Goal: Transaction & Acquisition: Subscribe to service/newsletter

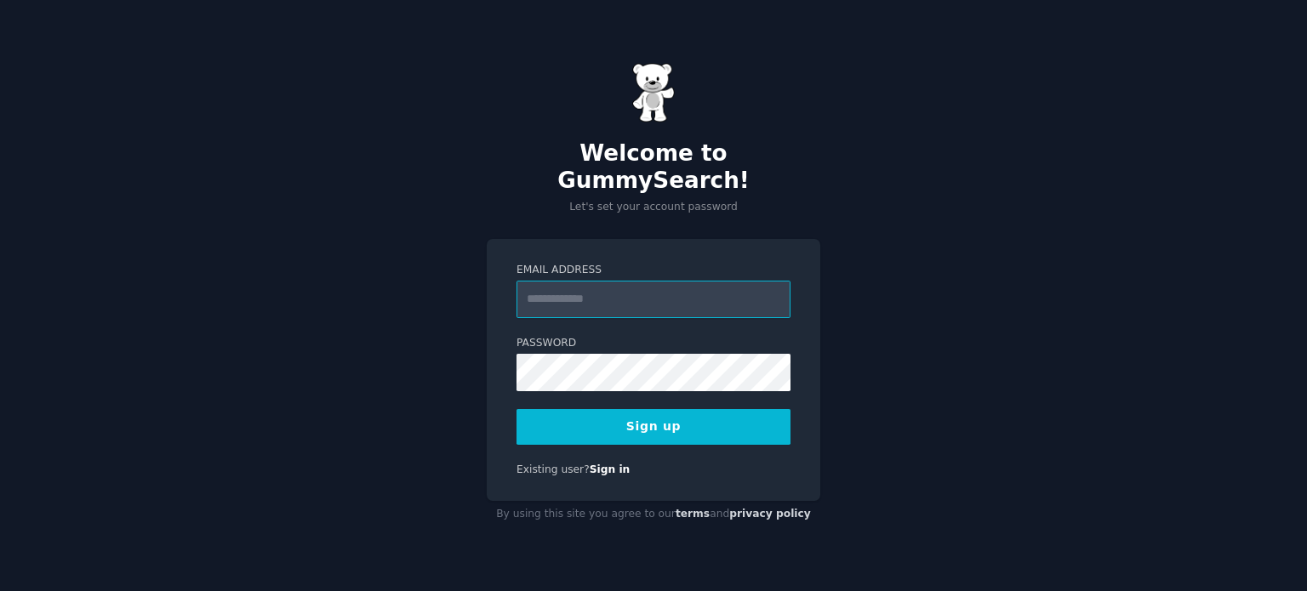
click at [555, 288] on input "Email Address" at bounding box center [653, 299] width 274 height 37
type input "**********"
click at [630, 319] on form "**********" at bounding box center [653, 354] width 274 height 182
click at [650, 418] on button "Sign up" at bounding box center [653, 427] width 274 height 36
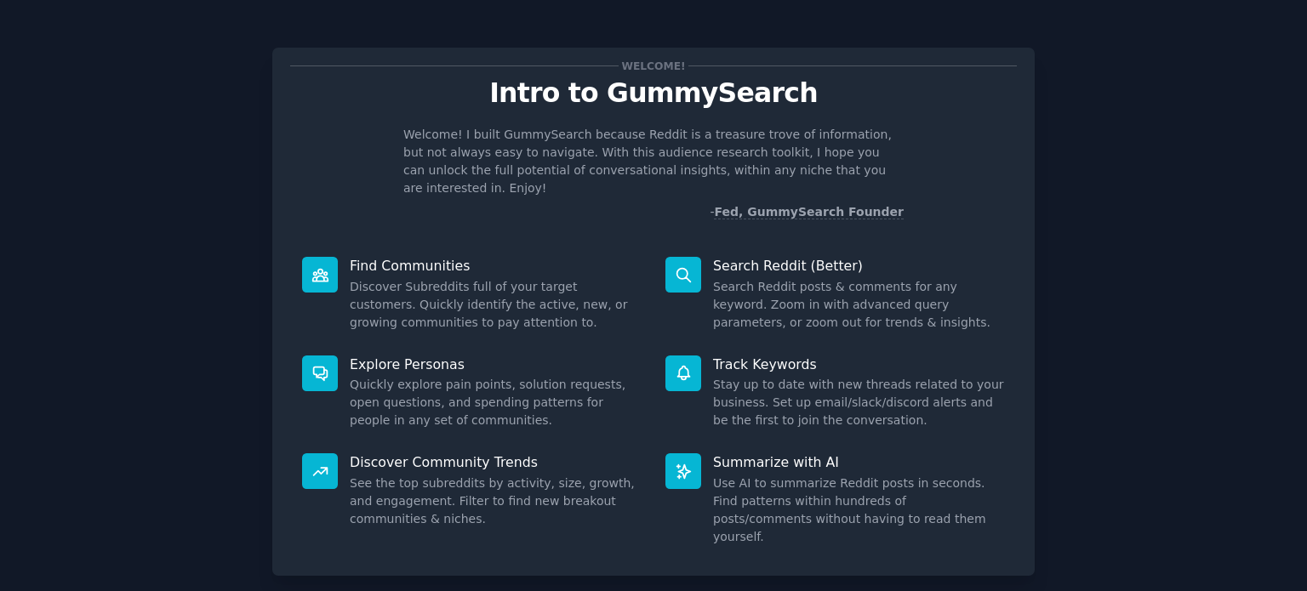
click at [995, 216] on div "Welcome! Intro to GummySearch Welcome! I built GummySearch because Reddit is a …" at bounding box center [653, 312] width 762 height 528
click at [629, 152] on p "Welcome! I built GummySearch because Reddit is a treasure trove of information,…" at bounding box center [653, 161] width 500 height 71
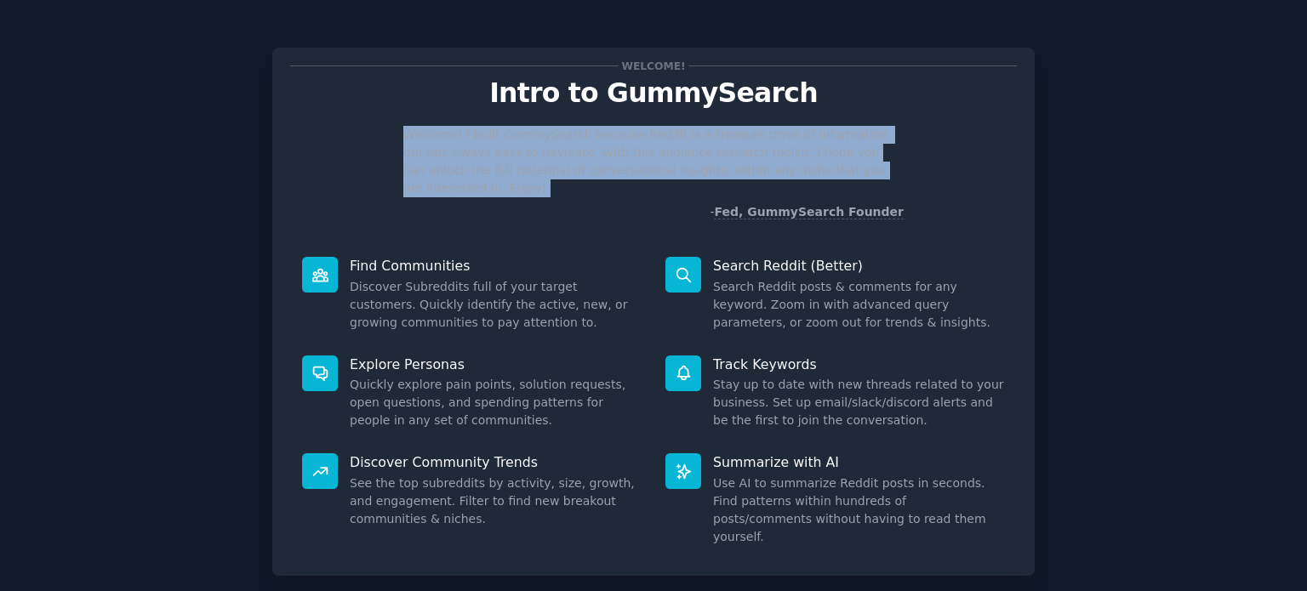
click at [629, 152] on p "Welcome! I built GummySearch because Reddit is a treasure trove of information,…" at bounding box center [653, 161] width 500 height 71
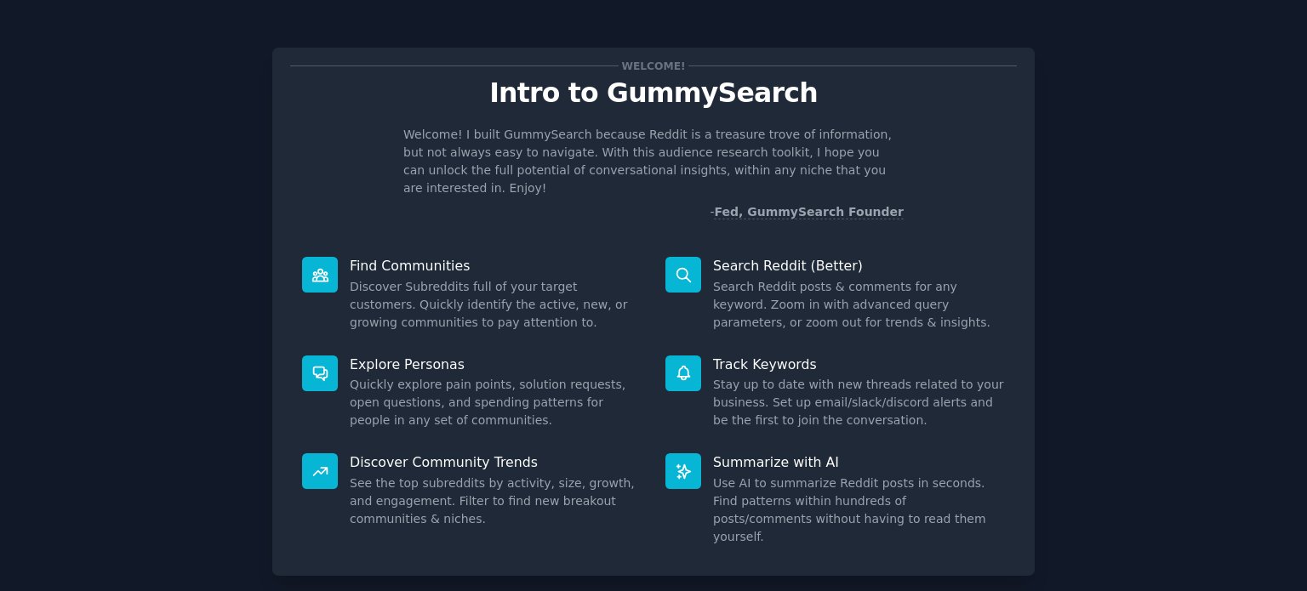
scroll to position [74, 0]
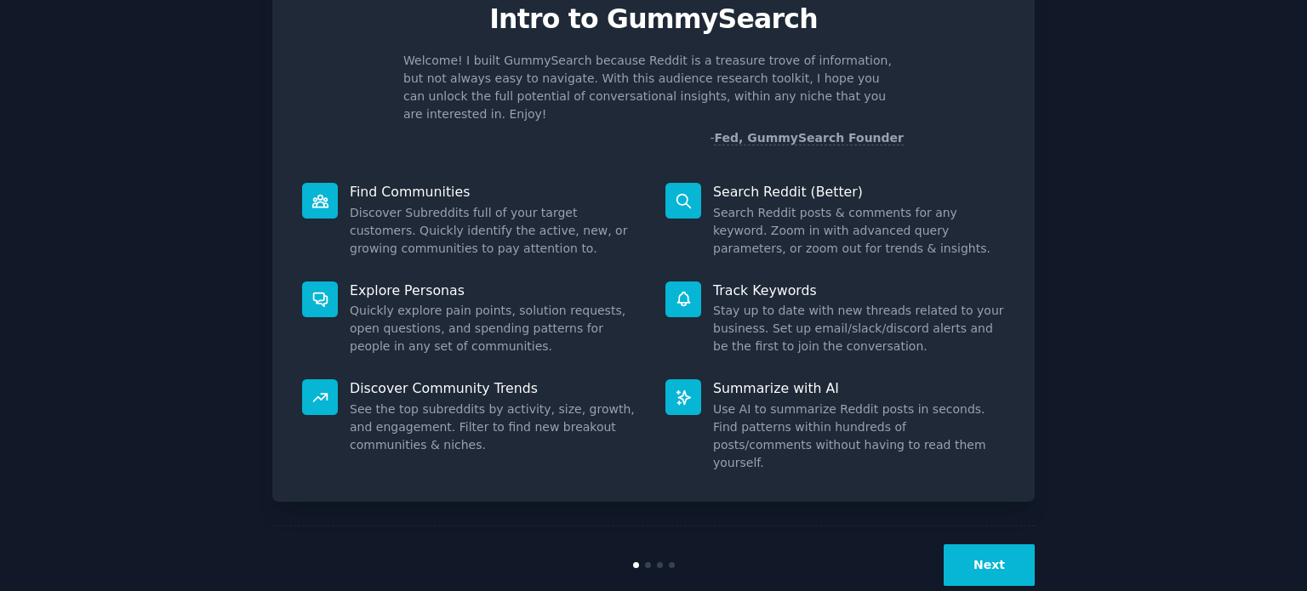
click at [1007, 545] on button "Next" at bounding box center [989, 566] width 91 height 42
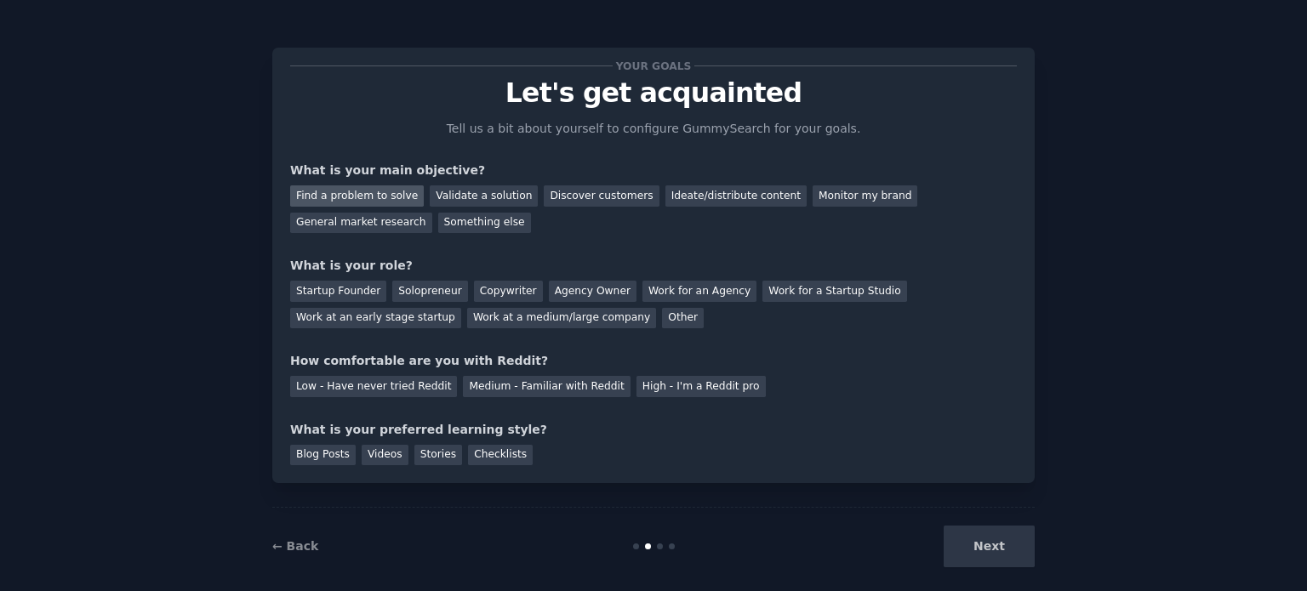
click at [381, 193] on div "Find a problem to solve" at bounding box center [357, 195] width 134 height 21
click at [662, 320] on div "Other" at bounding box center [683, 318] width 42 height 21
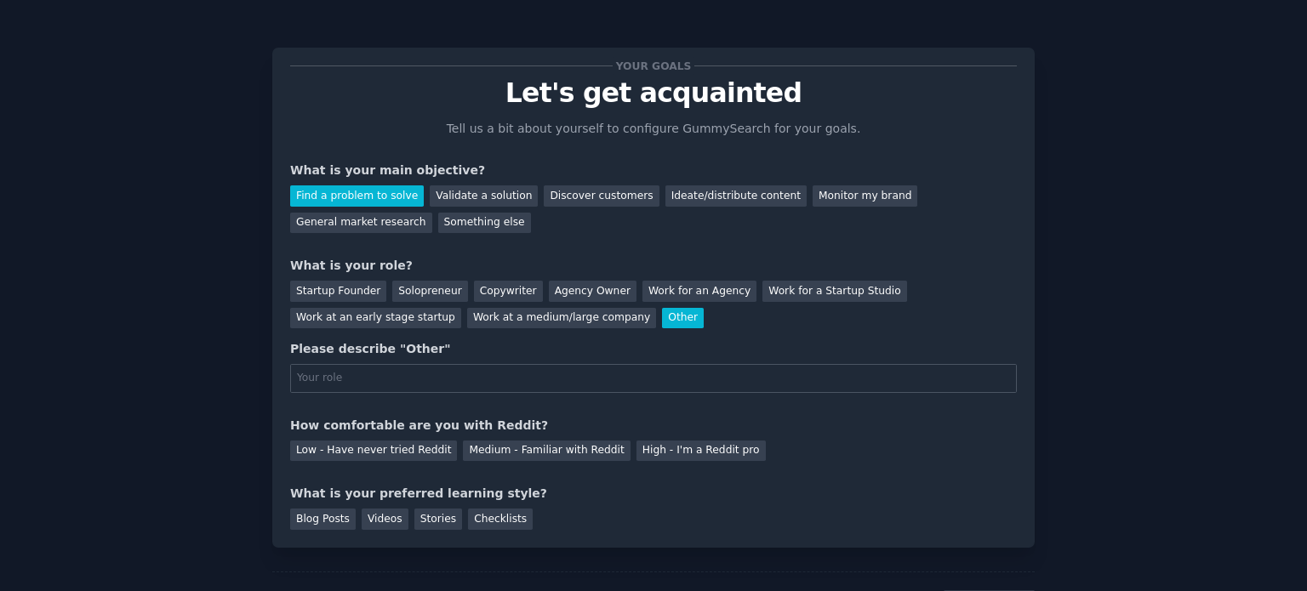
click at [662, 320] on div "Other" at bounding box center [683, 318] width 42 height 21
click at [357, 288] on div "Startup Founder" at bounding box center [338, 291] width 96 height 21
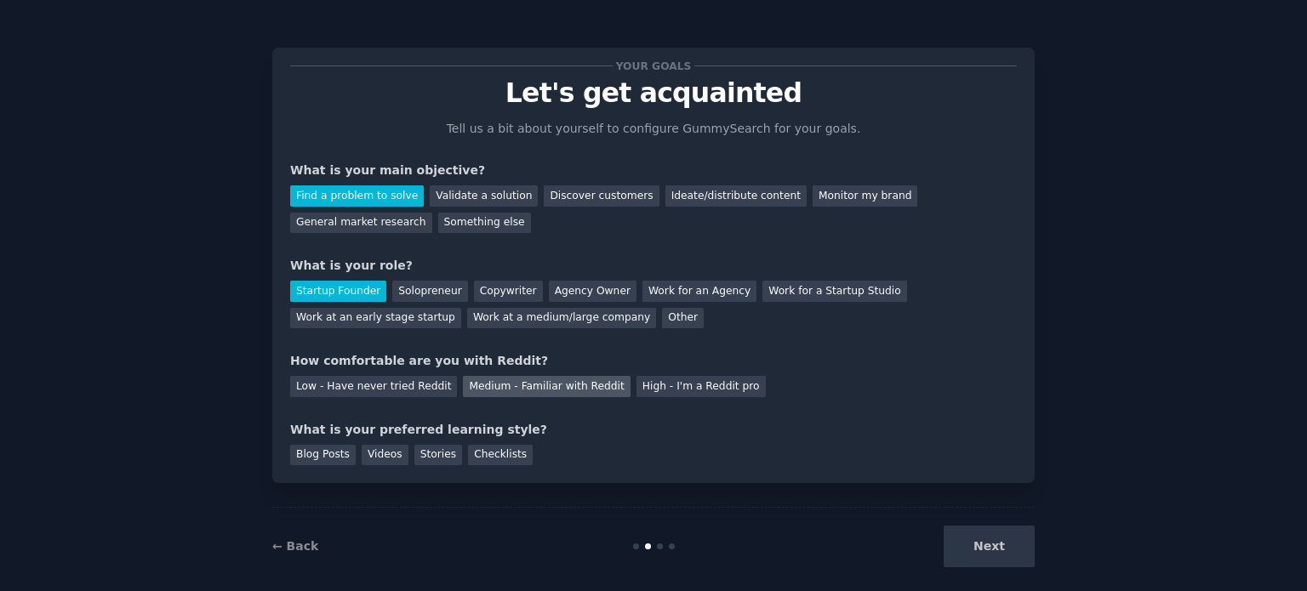
click at [474, 384] on div "Medium - Familiar with Reddit" at bounding box center [546, 386] width 167 height 21
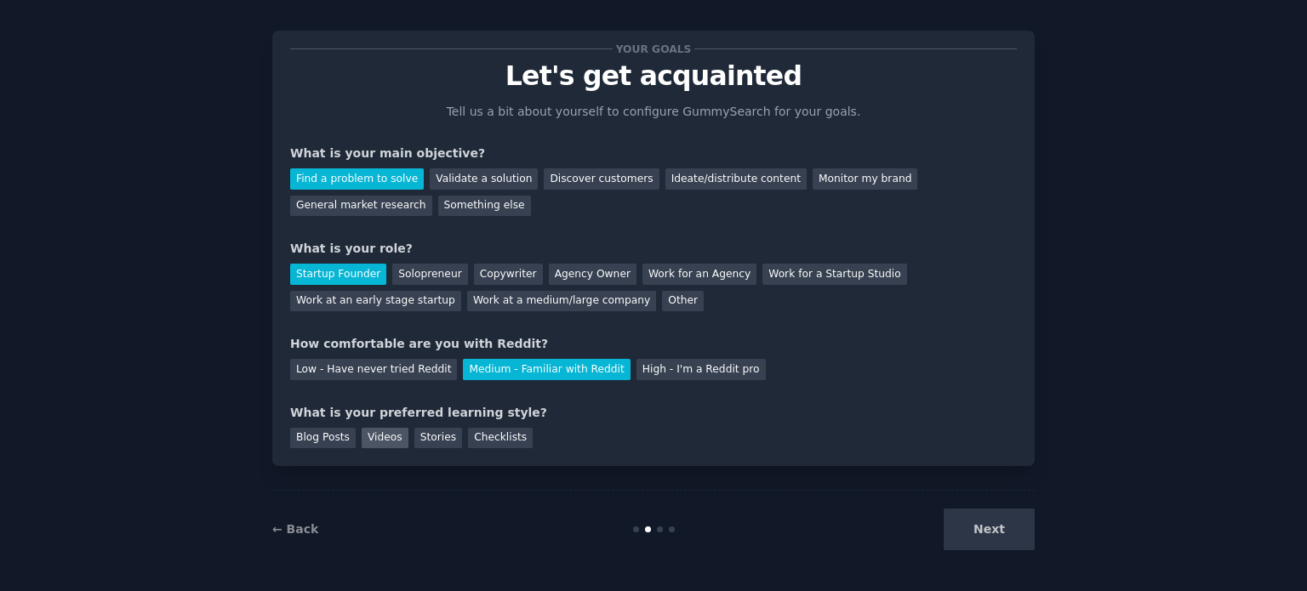
click at [388, 442] on div "Videos" at bounding box center [385, 438] width 47 height 21
click at [419, 438] on div "Stories" at bounding box center [438, 438] width 48 height 21
click at [378, 437] on div "Videos" at bounding box center [385, 438] width 47 height 21
click at [313, 431] on div "Blog Posts" at bounding box center [323, 438] width 66 height 21
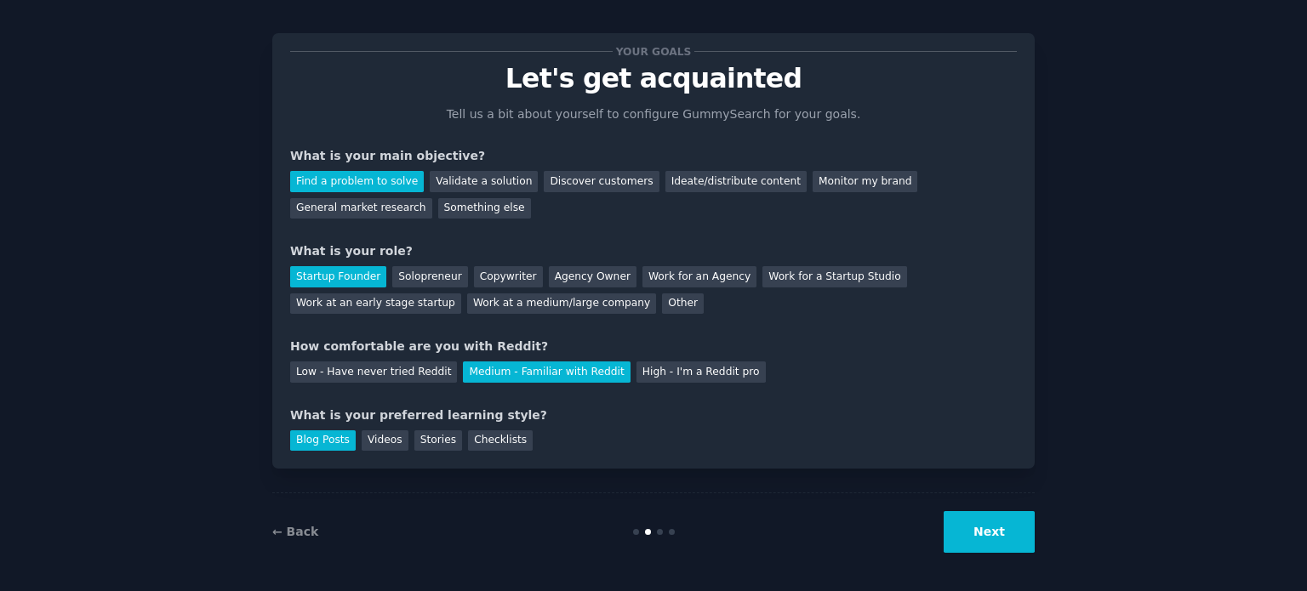
scroll to position [14, 0]
click at [382, 434] on div "Videos" at bounding box center [385, 441] width 47 height 21
click at [1012, 530] on button "Next" at bounding box center [989, 533] width 91 height 42
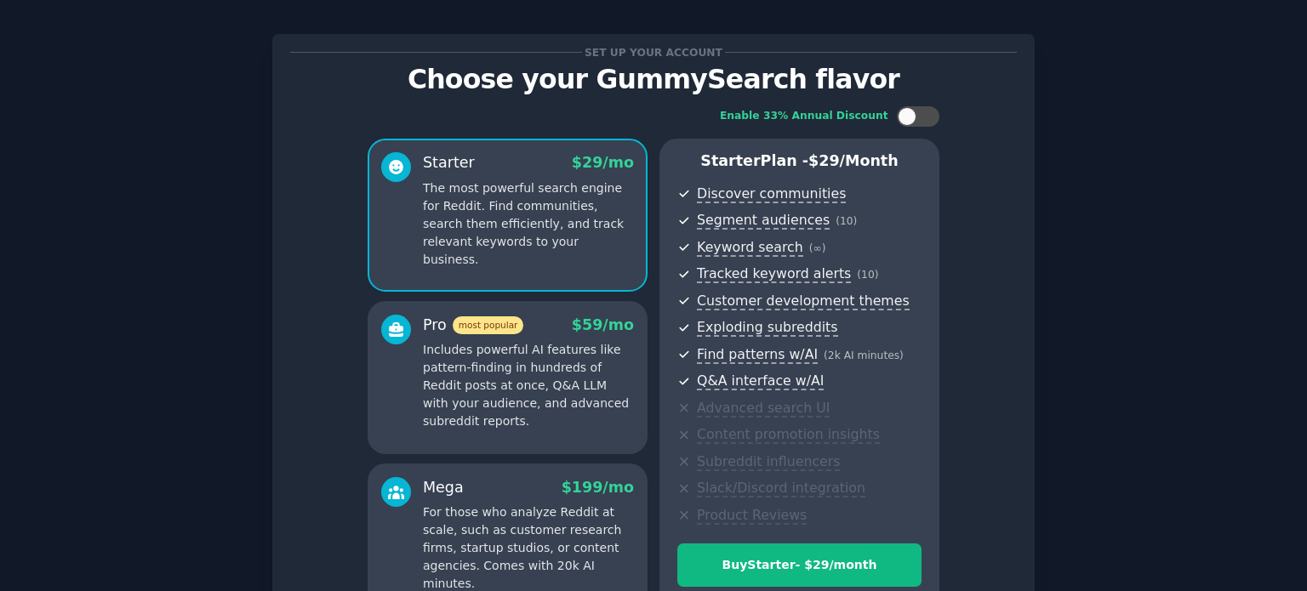
scroll to position [200, 0]
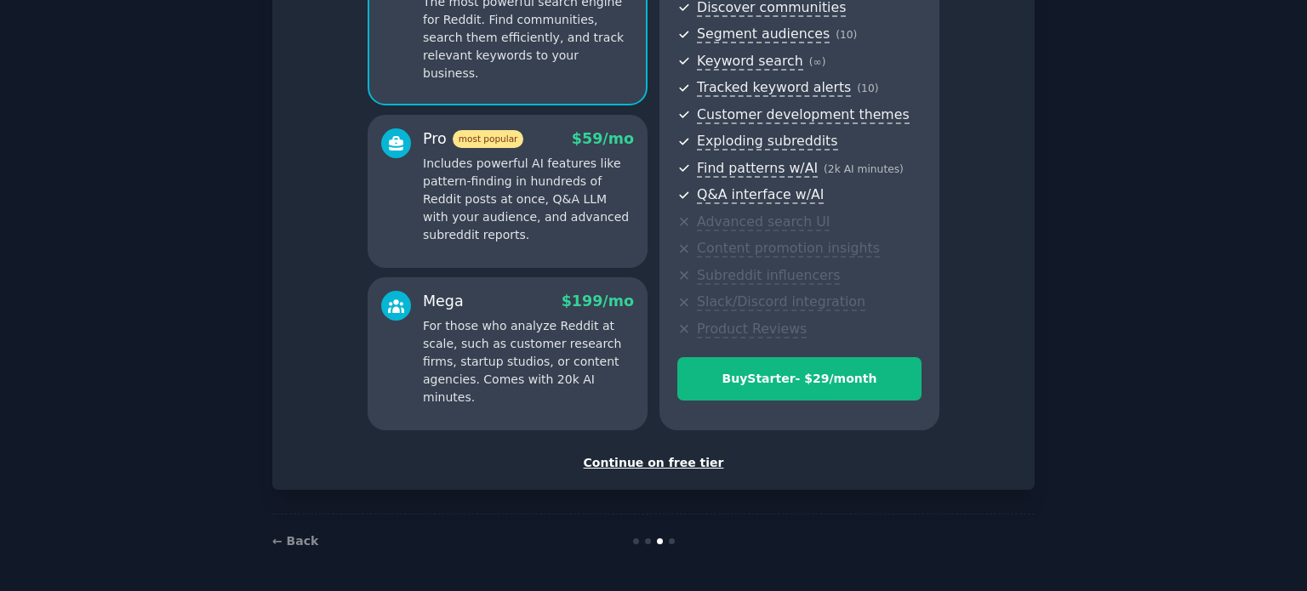
click at [647, 465] on div "Continue on free tier" at bounding box center [653, 463] width 727 height 18
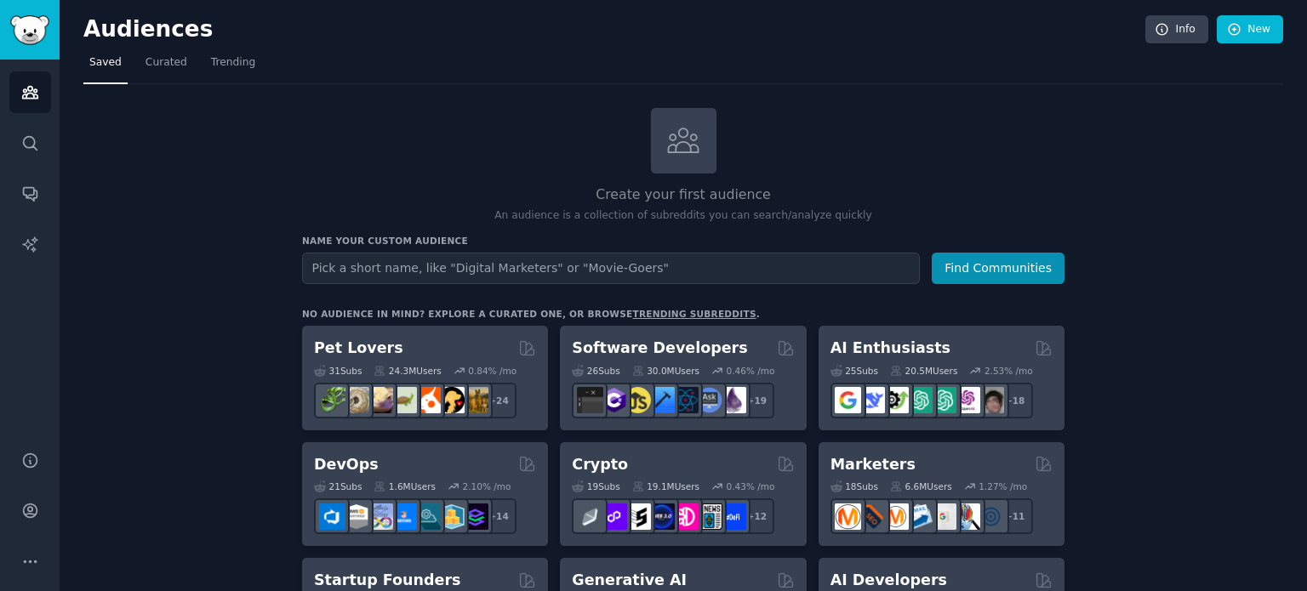
click at [878, 185] on h2 "Create your first audience" at bounding box center [683, 195] width 762 height 21
click at [237, 57] on span "Trending" at bounding box center [233, 62] width 44 height 15
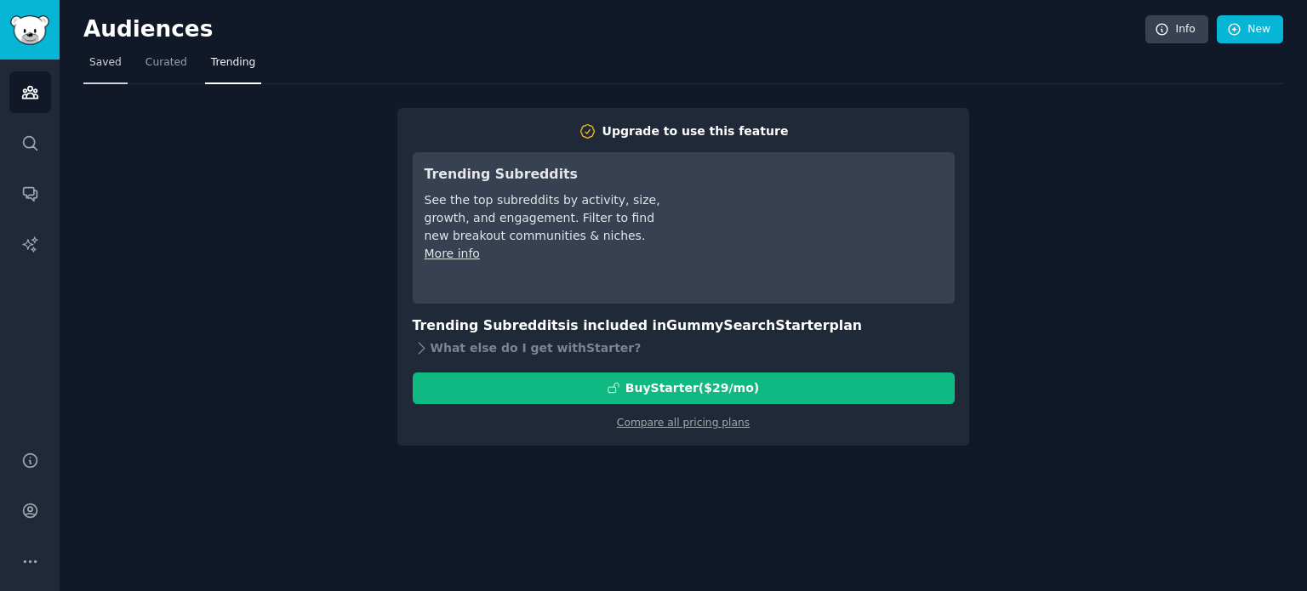
click at [99, 55] on span "Saved" at bounding box center [105, 62] width 32 height 15
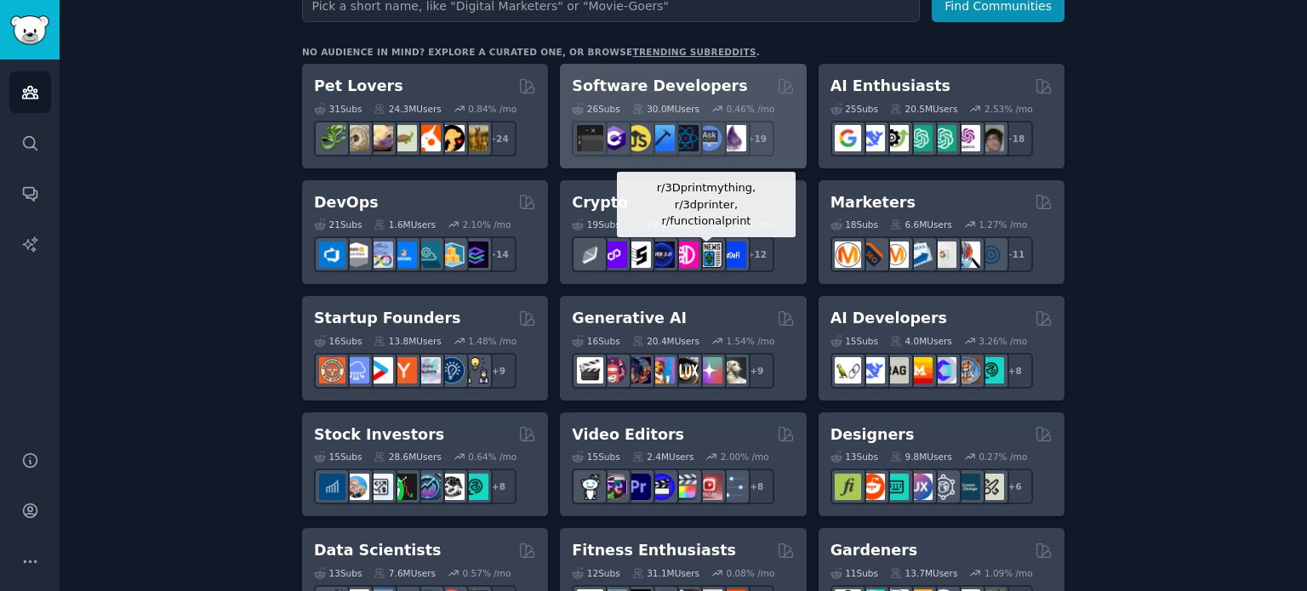
scroll to position [261, 0]
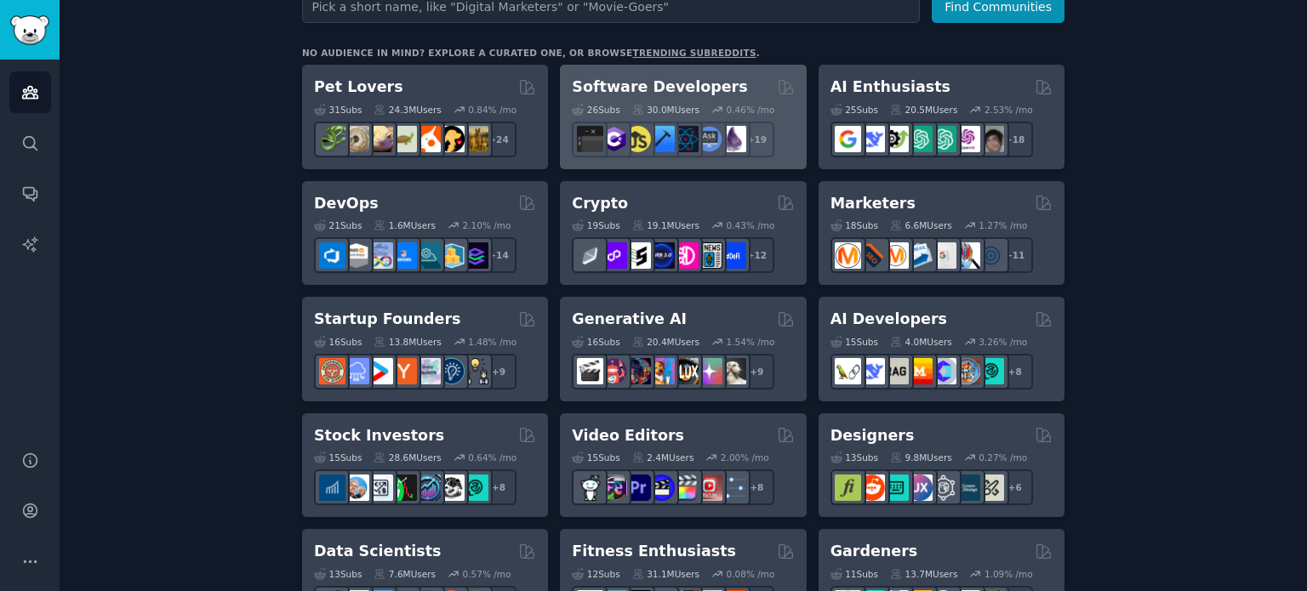
click at [694, 82] on h2 "Software Developers" at bounding box center [659, 87] width 175 height 21
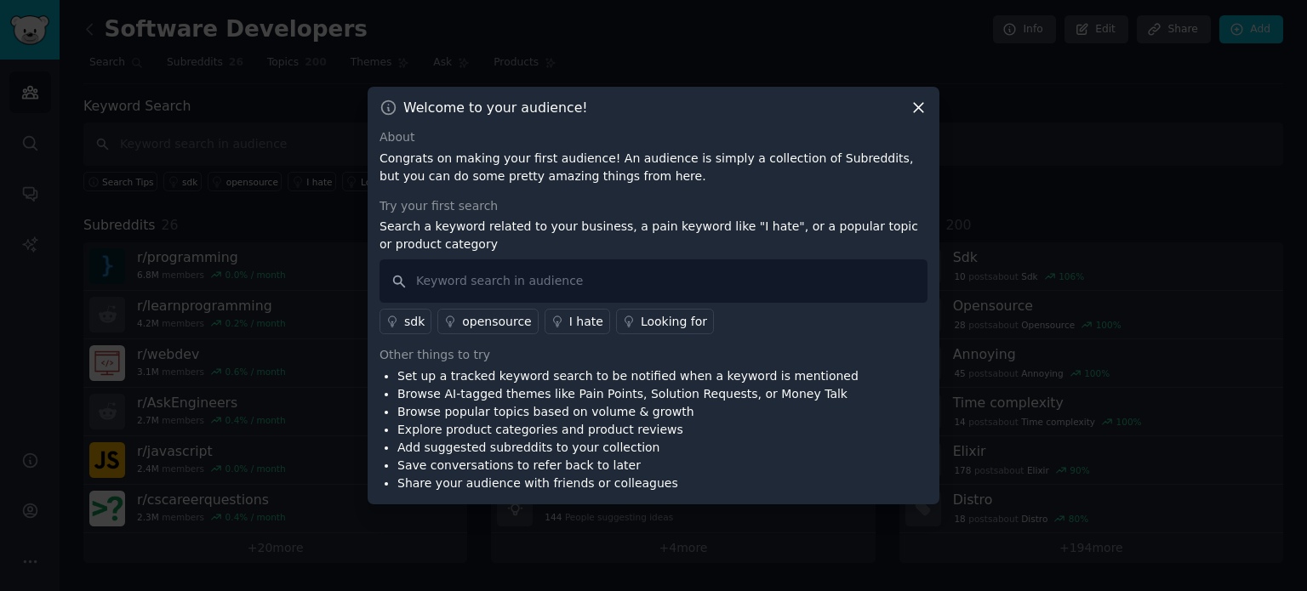
click at [594, 163] on p "Congrats on making your first audience! An audience is simply a collection of S…" at bounding box center [653, 168] width 548 height 36
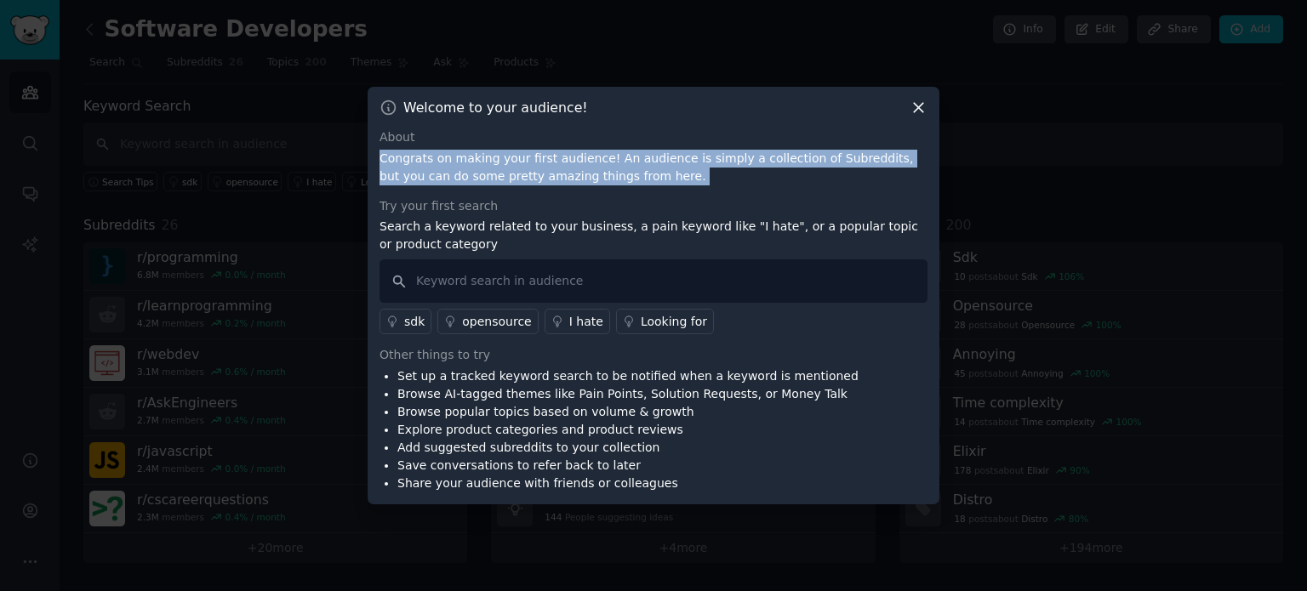
click at [594, 163] on p "Congrats on making your first audience! An audience is simply a collection of S…" at bounding box center [653, 168] width 548 height 36
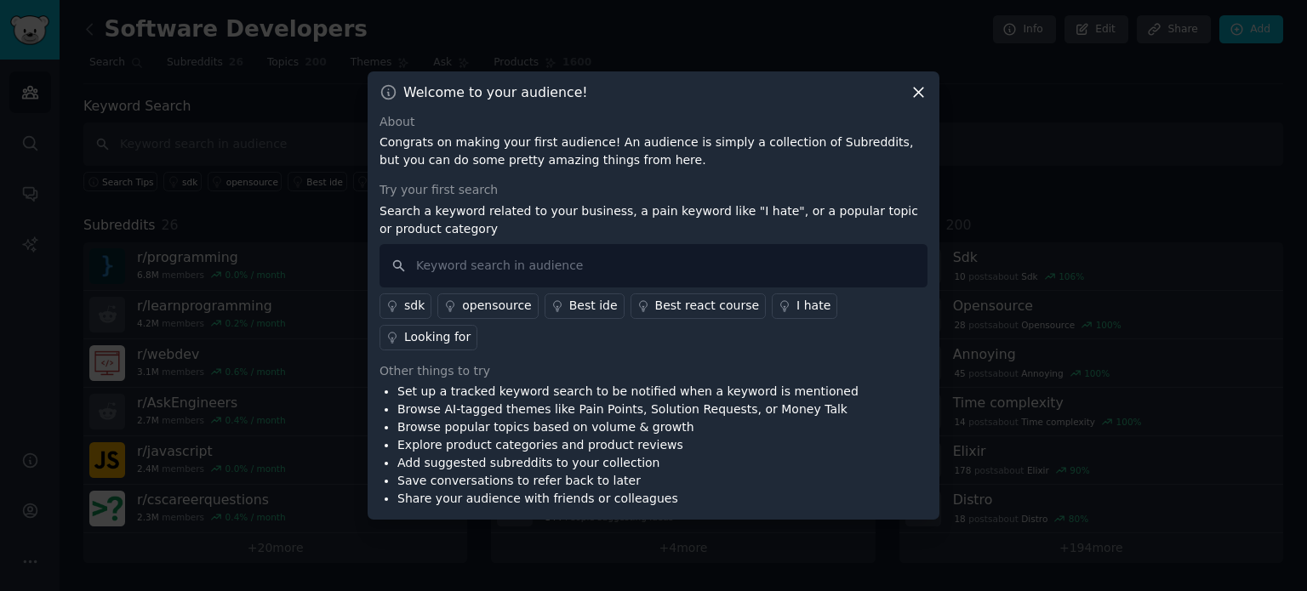
click at [620, 225] on p "Search a keyword related to your business, a pain keyword like "I hate", or a p…" at bounding box center [653, 220] width 548 height 36
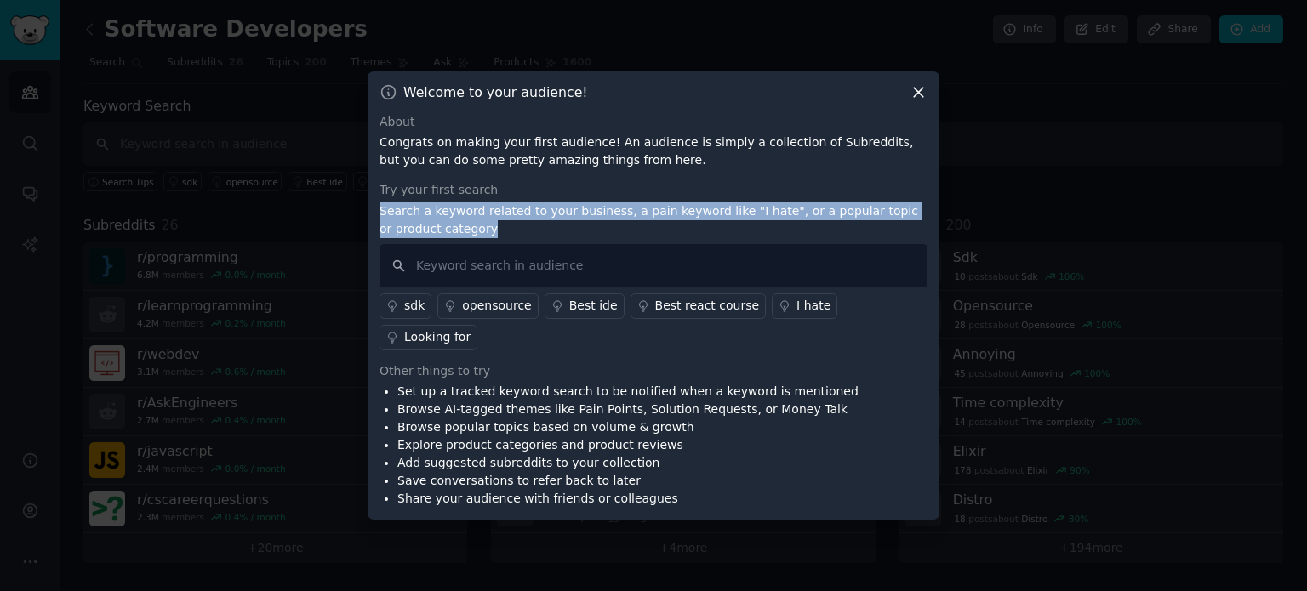
click at [620, 225] on p "Search a keyword related to your business, a pain keyword like "I hate", or a p…" at bounding box center [653, 220] width 548 height 36
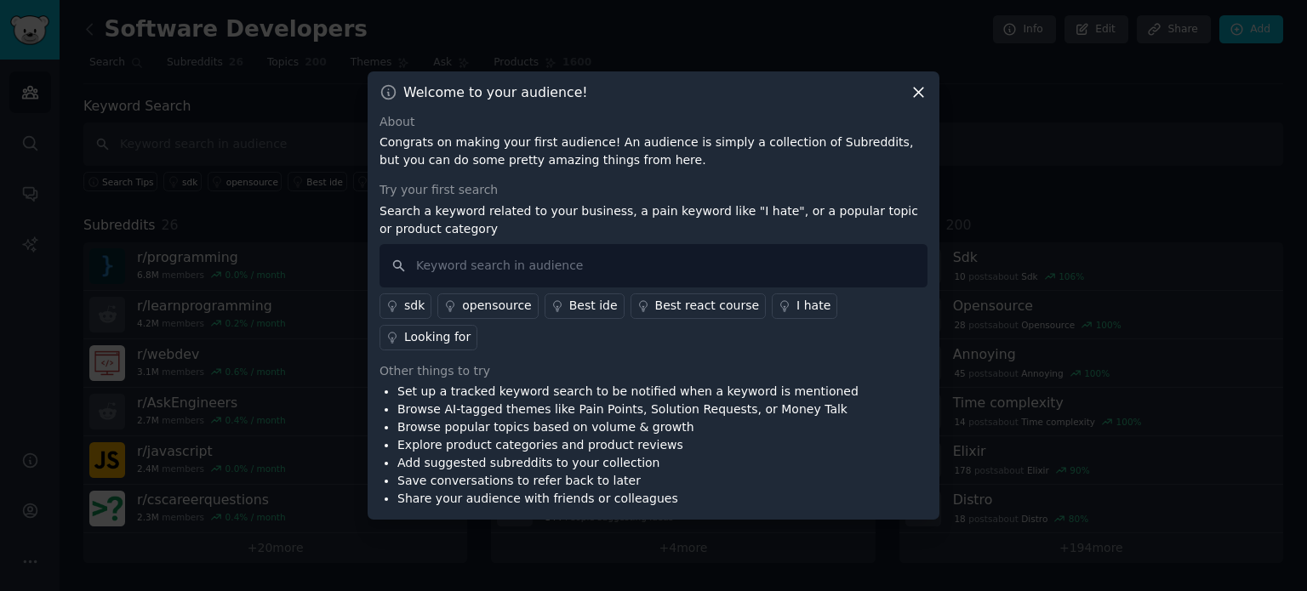
click at [796, 315] on div "I hate" at bounding box center [813, 306] width 34 height 18
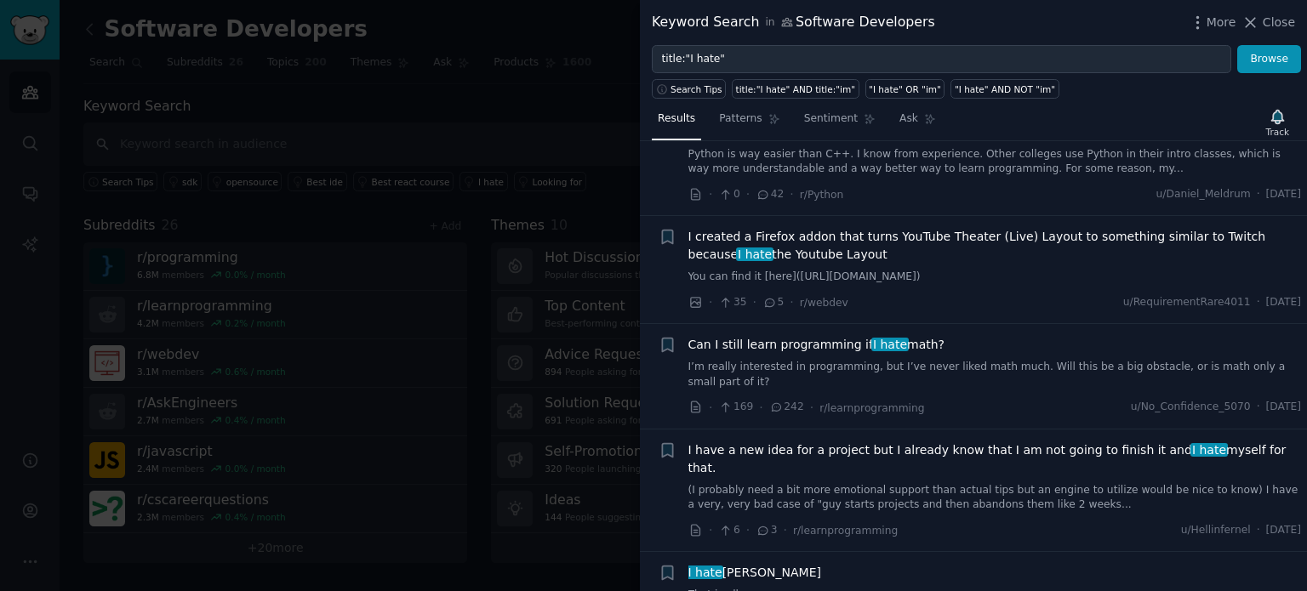
scroll to position [37, 0]
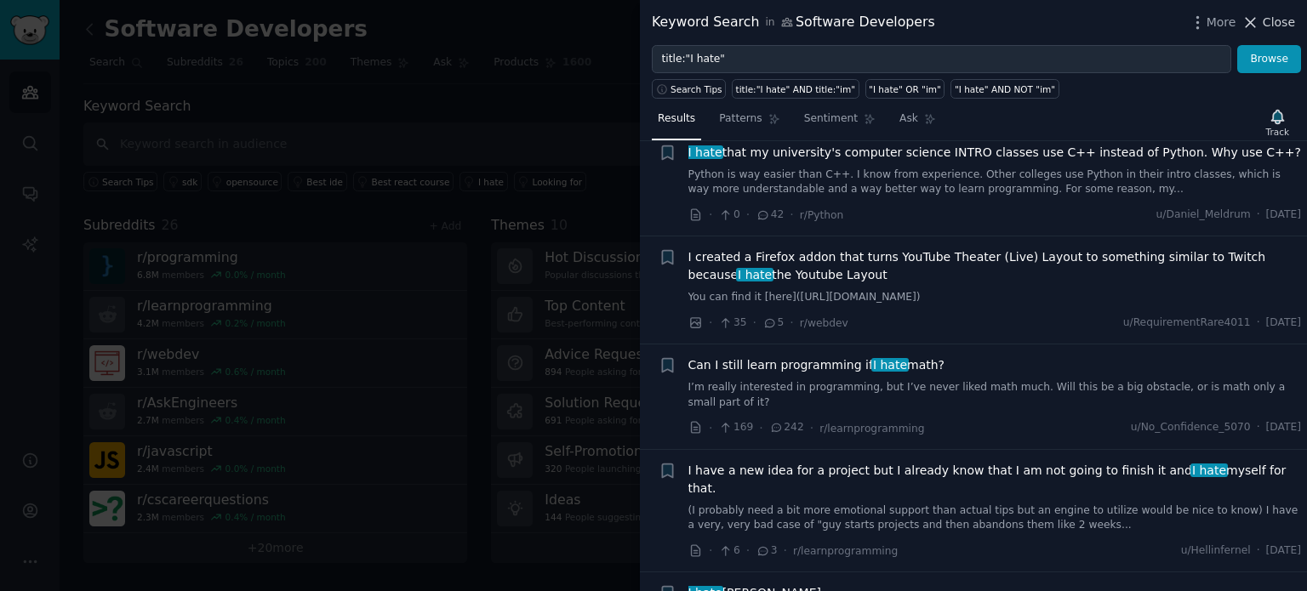
click at [1256, 19] on icon at bounding box center [1250, 22] width 9 height 9
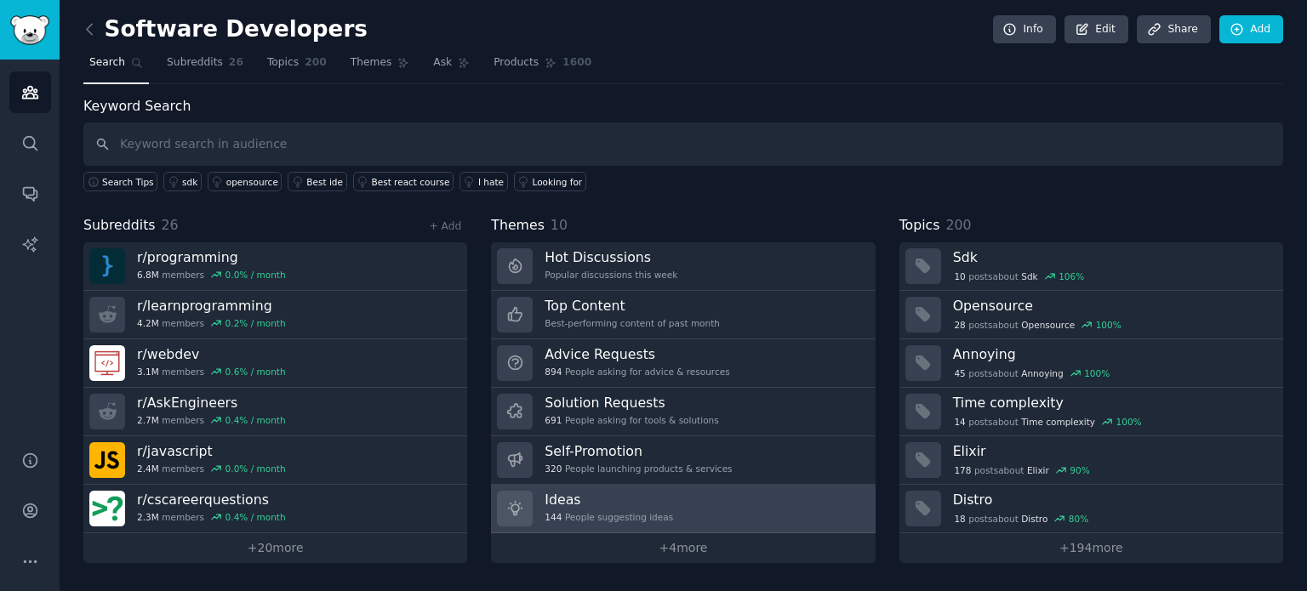
click at [554, 505] on h3 "Ideas" at bounding box center [609, 500] width 128 height 18
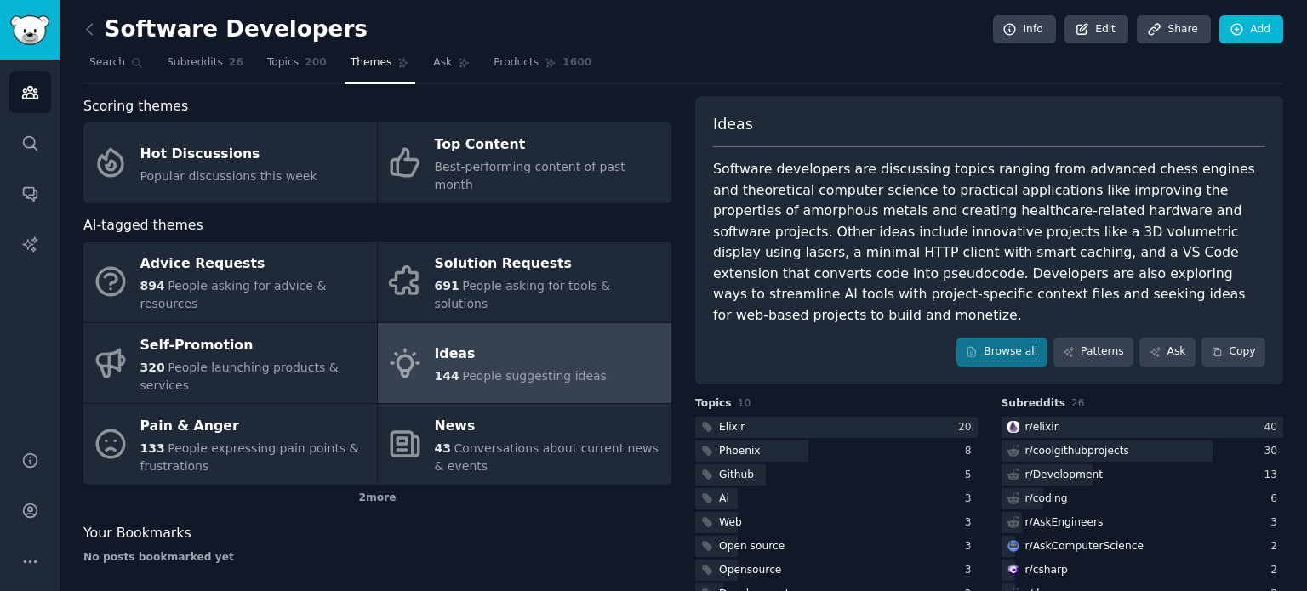
click at [969, 208] on div "Software developers are discussing topics ranging from advanced chess engines a…" at bounding box center [989, 242] width 552 height 167
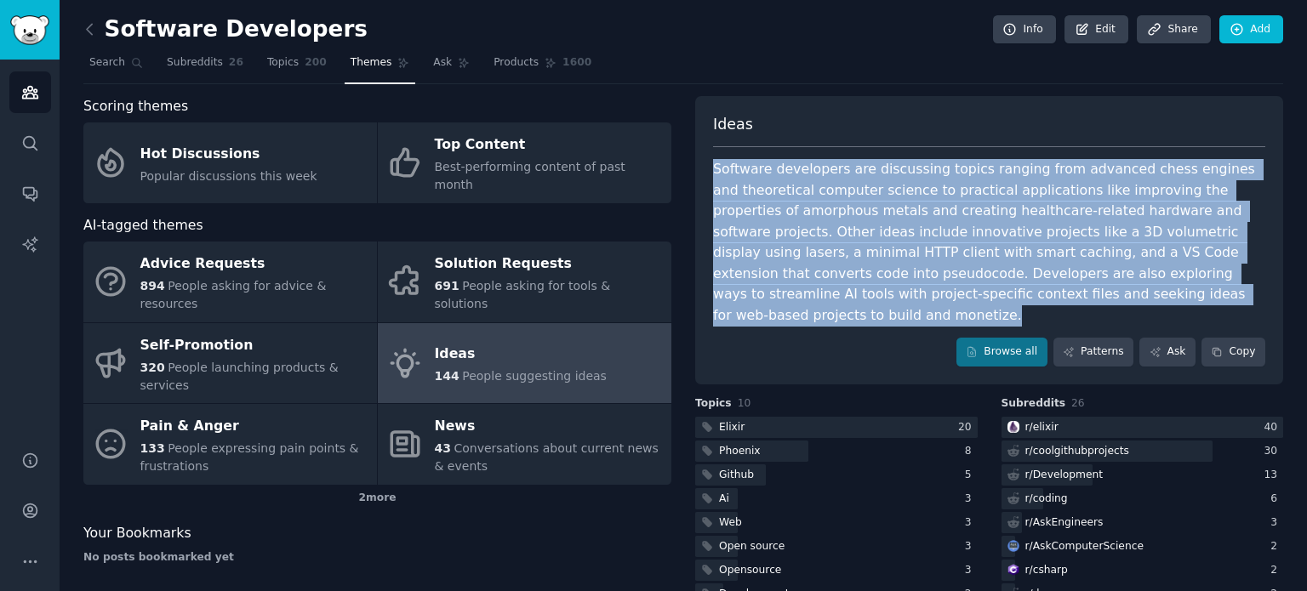
click at [969, 208] on div "Software developers are discussing topics ranging from advanced chess engines a…" at bounding box center [989, 242] width 552 height 167
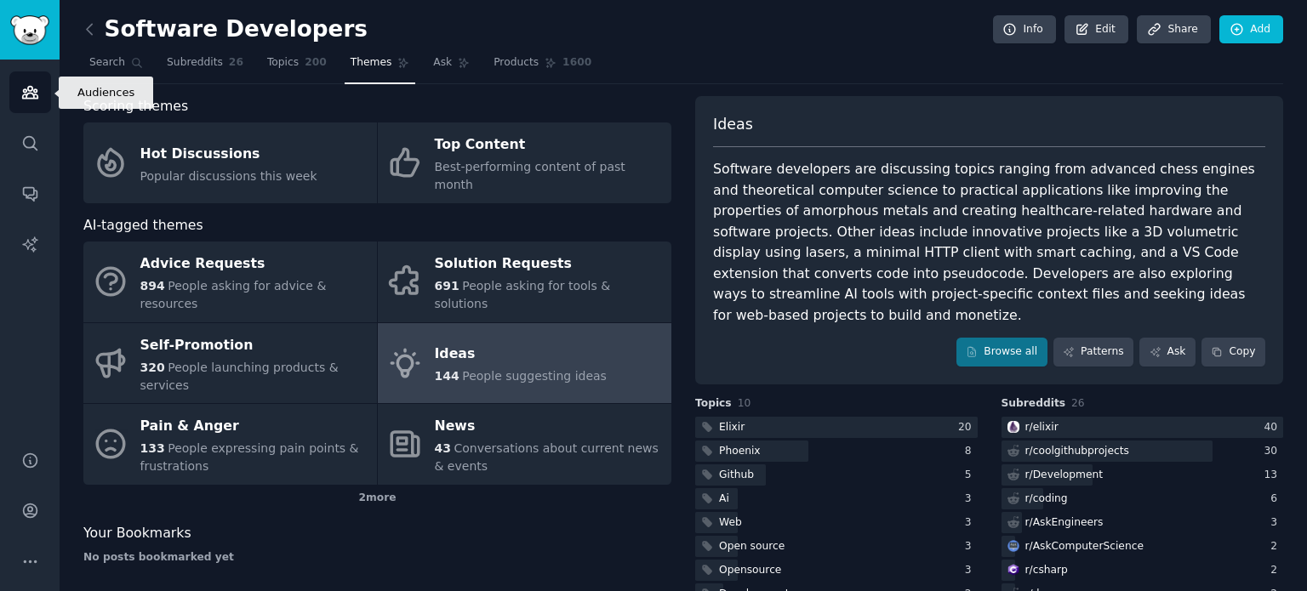
click at [36, 84] on icon "Sidebar" at bounding box center [30, 92] width 18 height 18
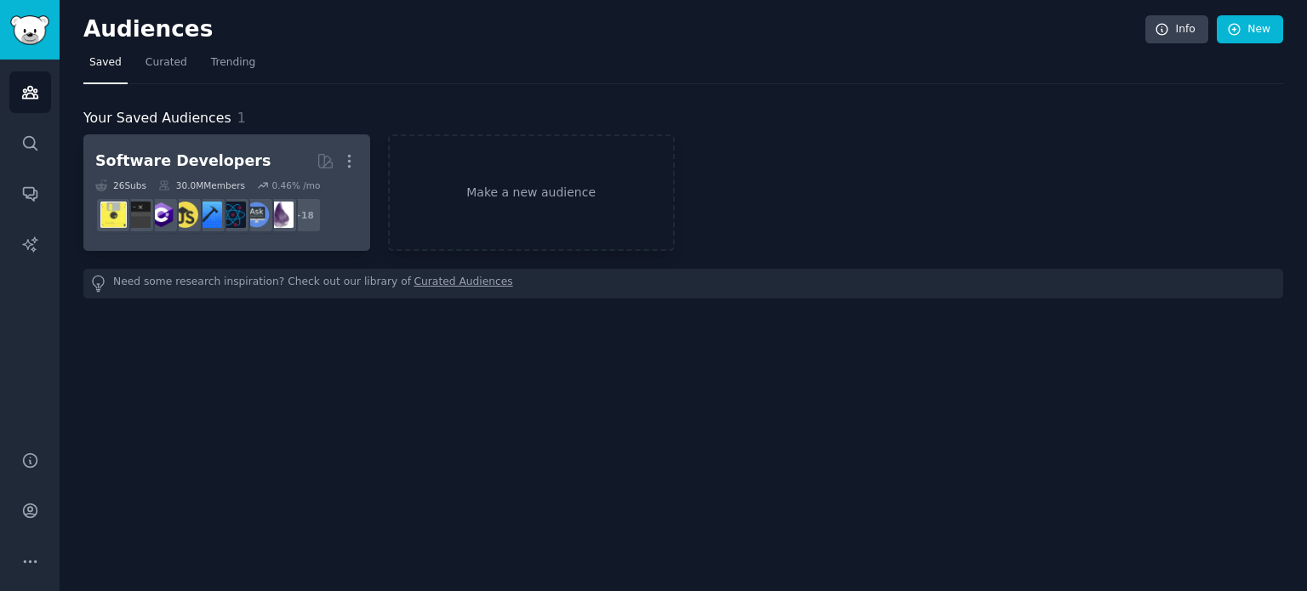
click at [179, 166] on div "Software Developers" at bounding box center [182, 161] width 175 height 21
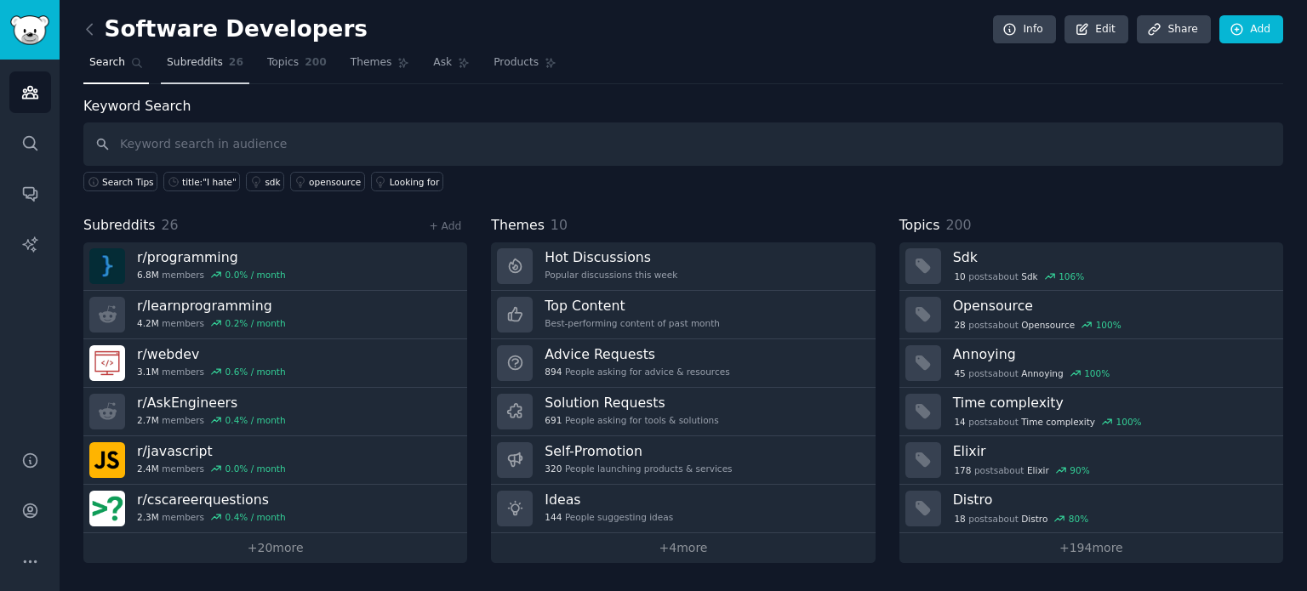
click at [185, 50] on link "Subreddits 26" at bounding box center [205, 66] width 88 height 35
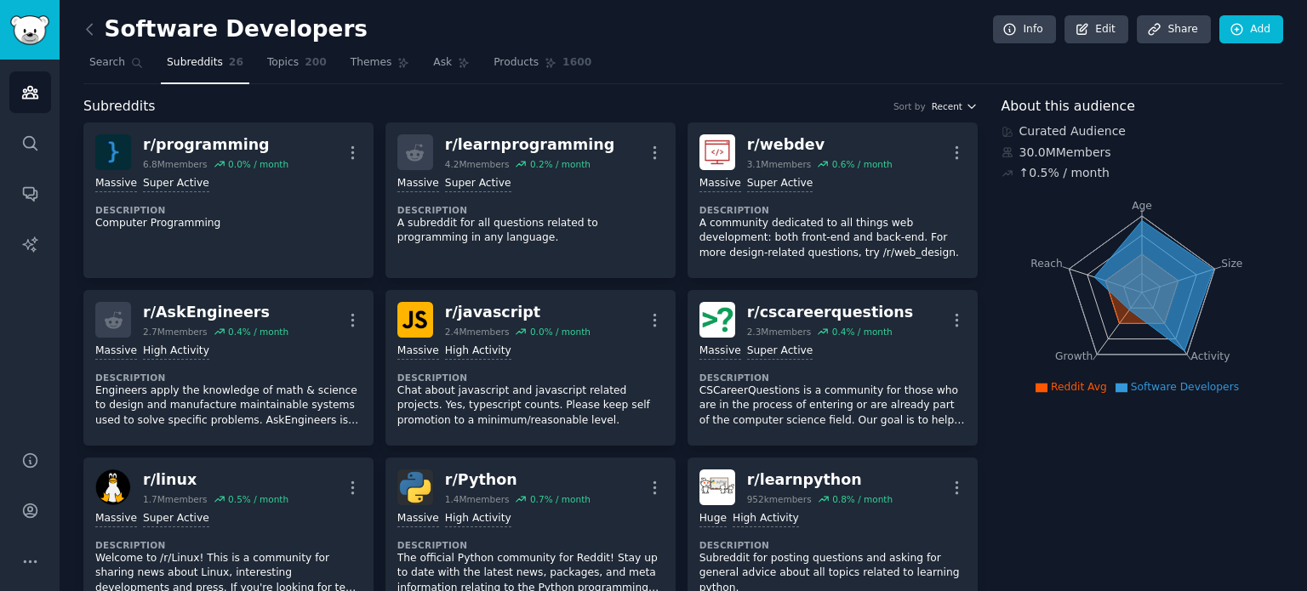
click at [966, 104] on icon "button" at bounding box center [972, 106] width 12 height 12
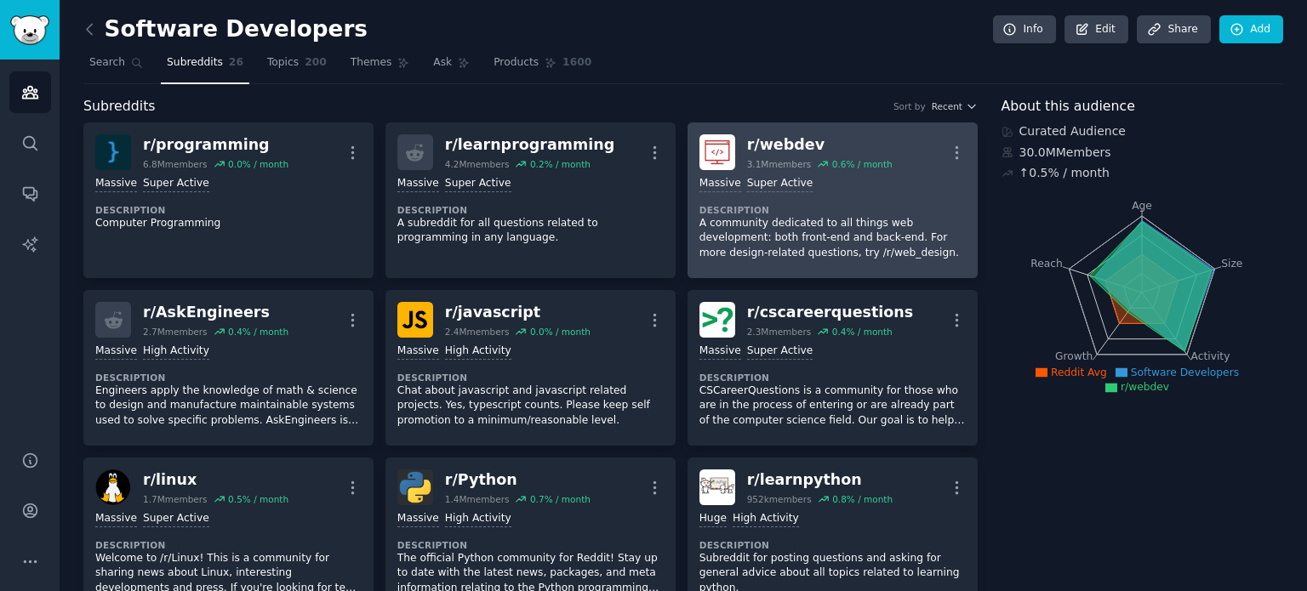
click at [841, 220] on p "A community dedicated to all things web development: both front-end and back-en…" at bounding box center [832, 238] width 266 height 45
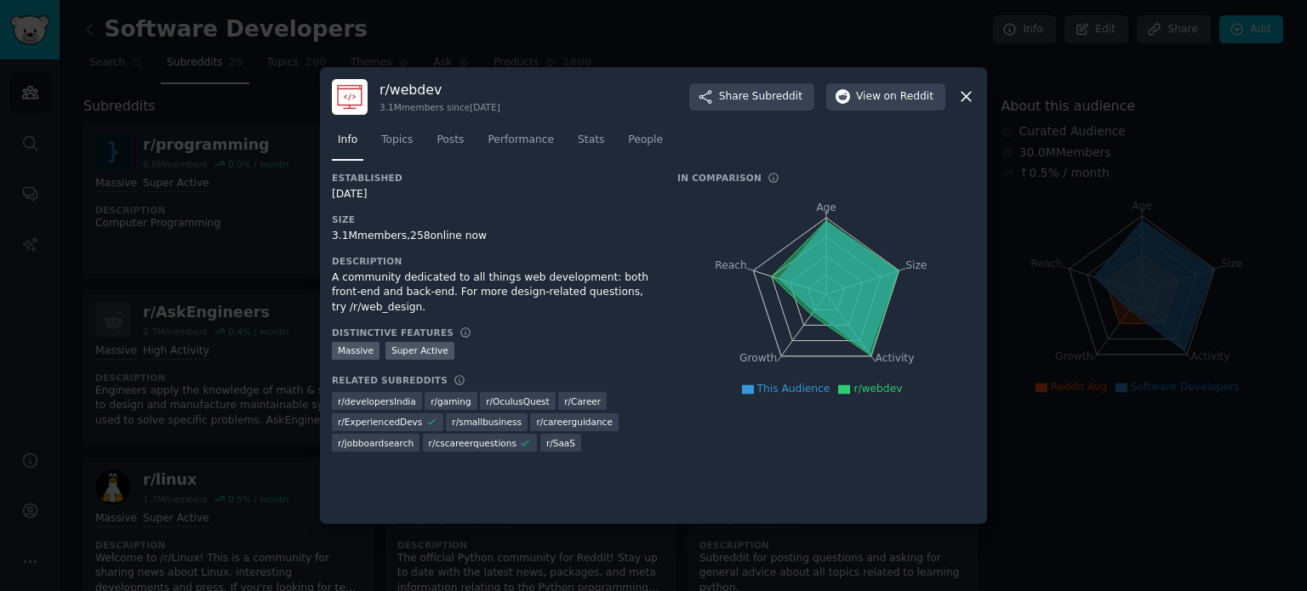
click at [458, 284] on div "A community dedicated to all things web development: both front-end and back-en…" at bounding box center [493, 293] width 322 height 45
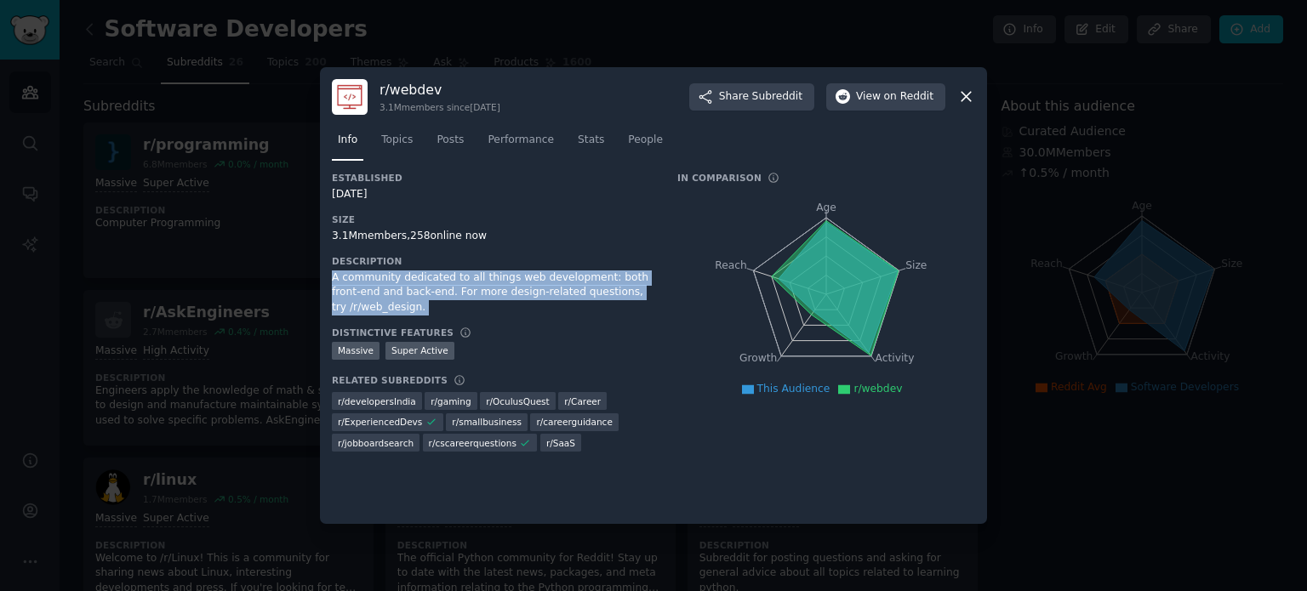
click at [458, 284] on div "A community dedicated to all things web development: both front-end and back-en…" at bounding box center [493, 293] width 322 height 45
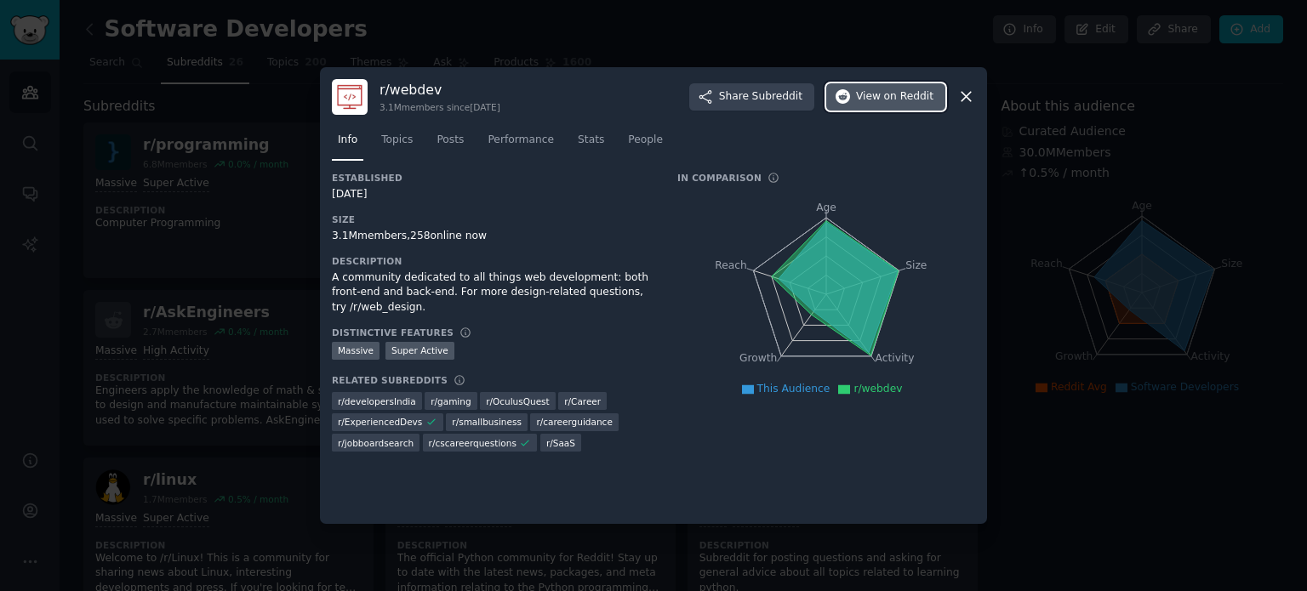
click at [903, 89] on span "on Reddit" at bounding box center [908, 96] width 49 height 15
click at [962, 89] on icon at bounding box center [966, 97] width 18 height 18
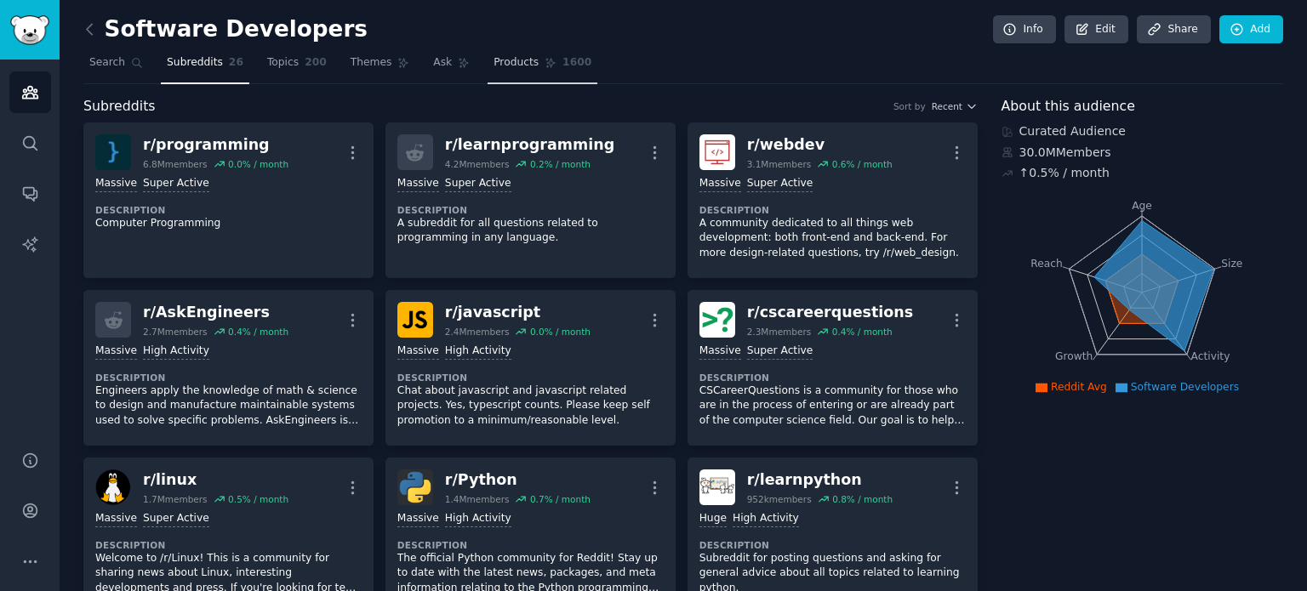
click at [545, 60] on icon at bounding box center [551, 63] width 12 height 12
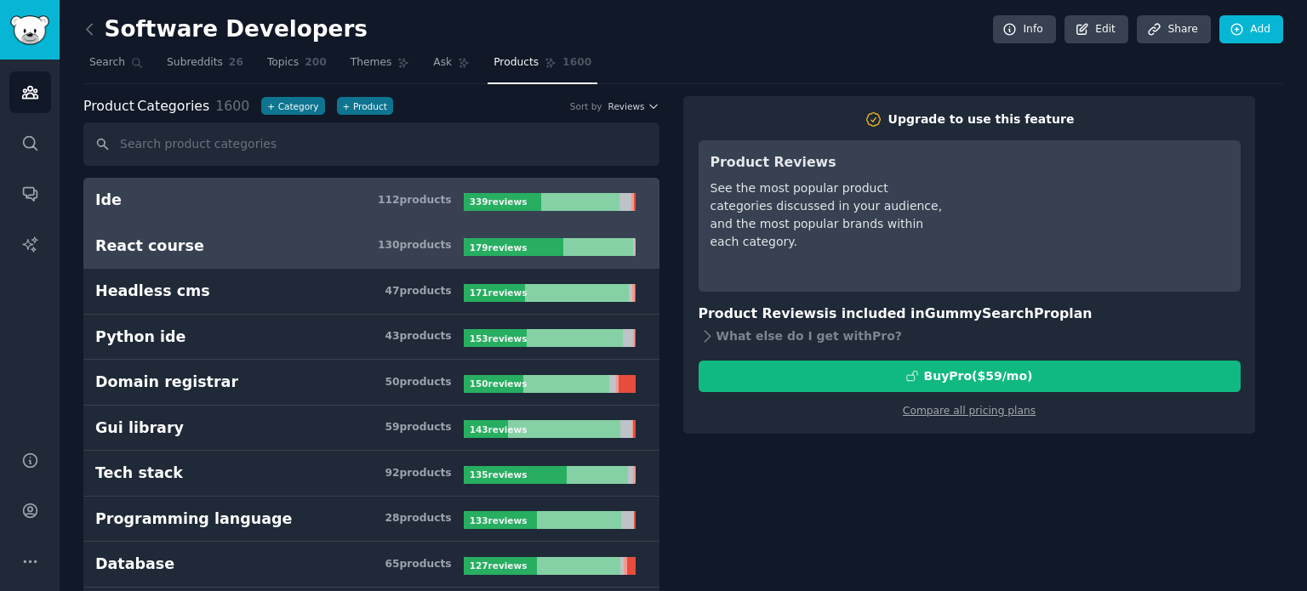
click at [216, 256] on link "React course 130 product s 179 review s" at bounding box center [371, 247] width 576 height 46
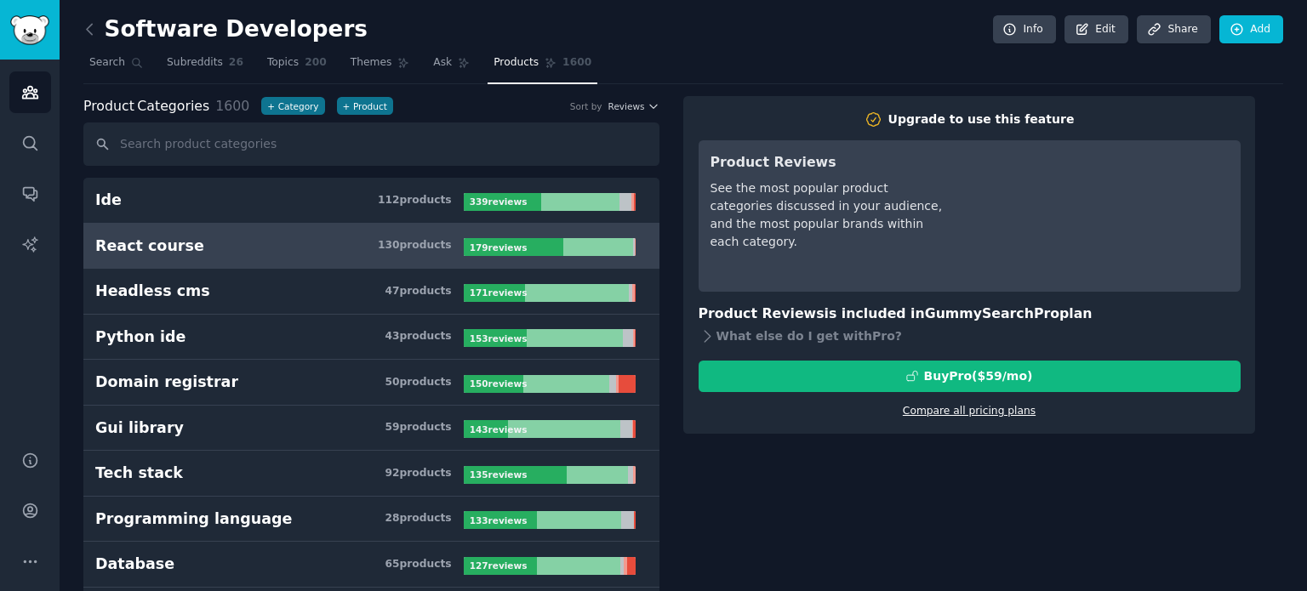
click at [937, 408] on link "Compare all pricing plans" at bounding box center [969, 411] width 133 height 12
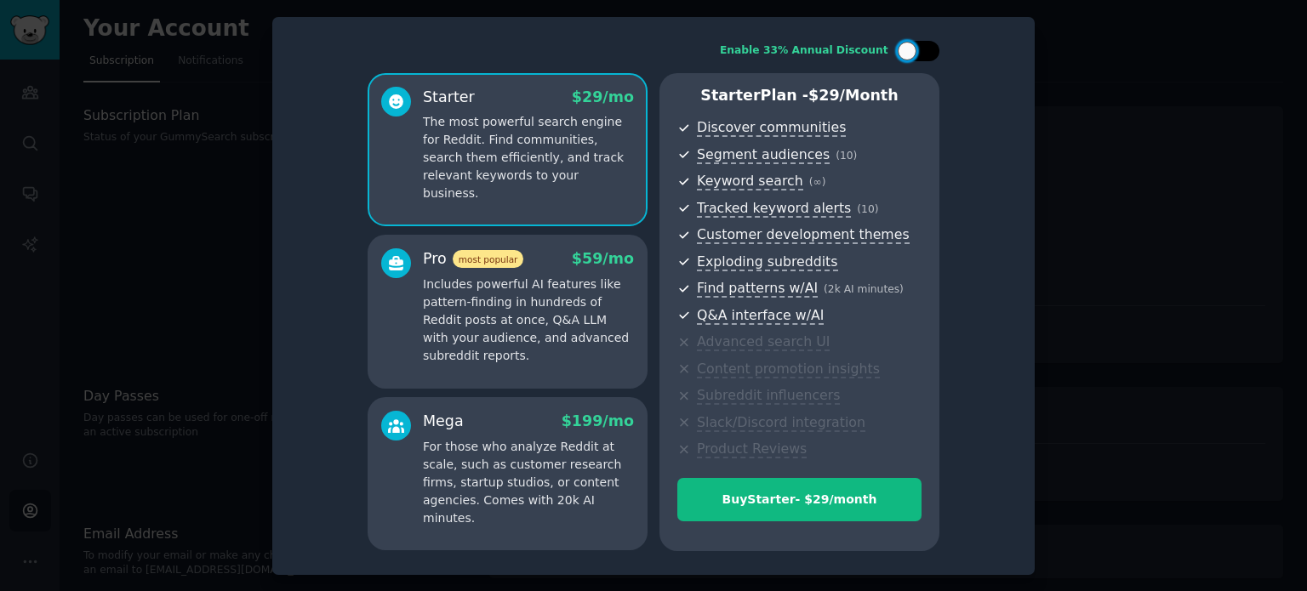
click at [922, 57] on div at bounding box center [918, 51] width 43 height 20
checkbox input "true"
click at [519, 329] on p "Includes powerful AI features like pattern-finding in hundreds of Reddit posts …" at bounding box center [528, 320] width 211 height 89
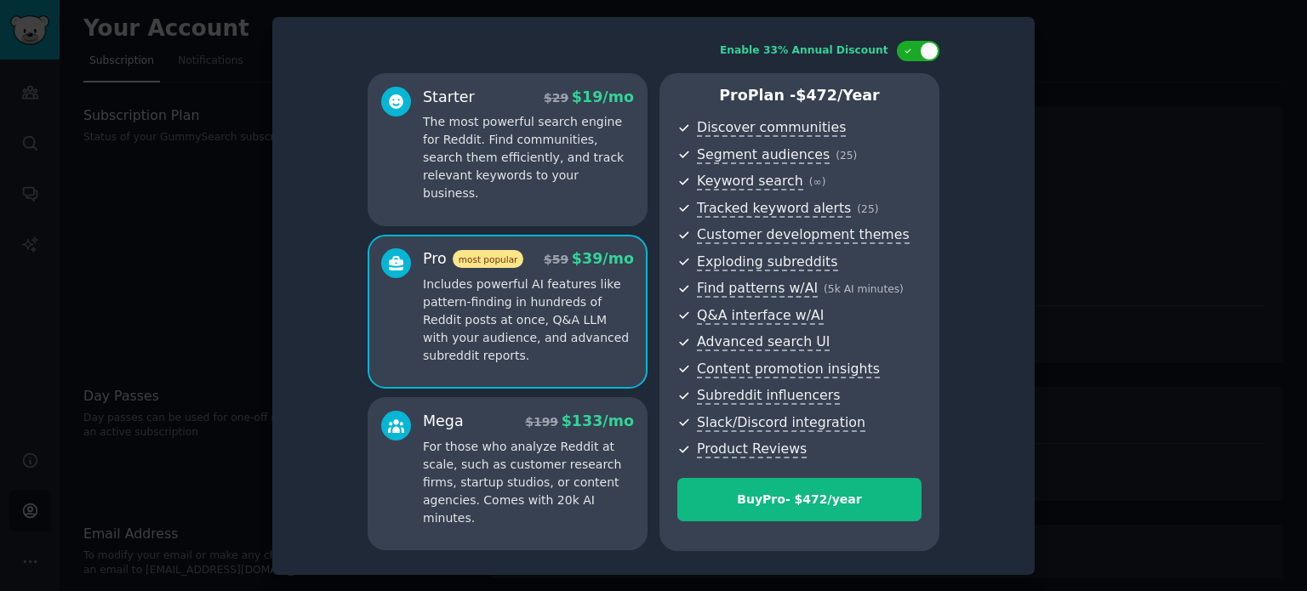
click at [511, 478] on p "For those who analyze Reddit at scale, such as customer research firms, startup…" at bounding box center [528, 482] width 211 height 89
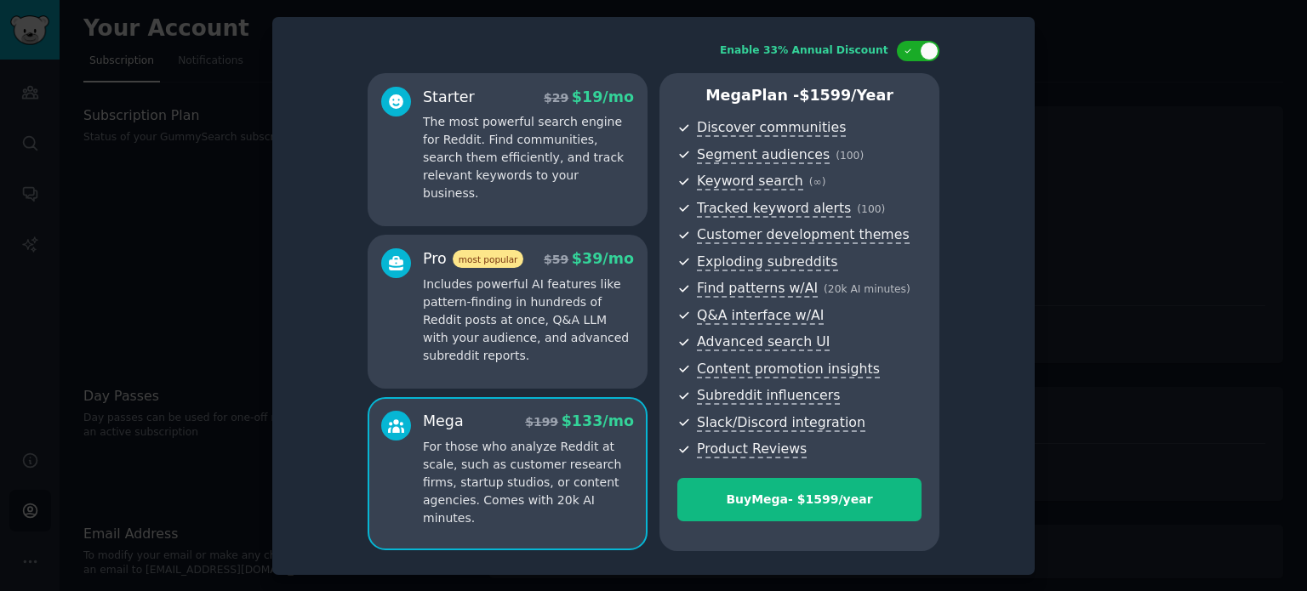
click at [512, 365] on div "Pro most popular $ 59 $ 39 /mo Includes powerful AI features like pattern-findi…" at bounding box center [508, 311] width 280 height 153
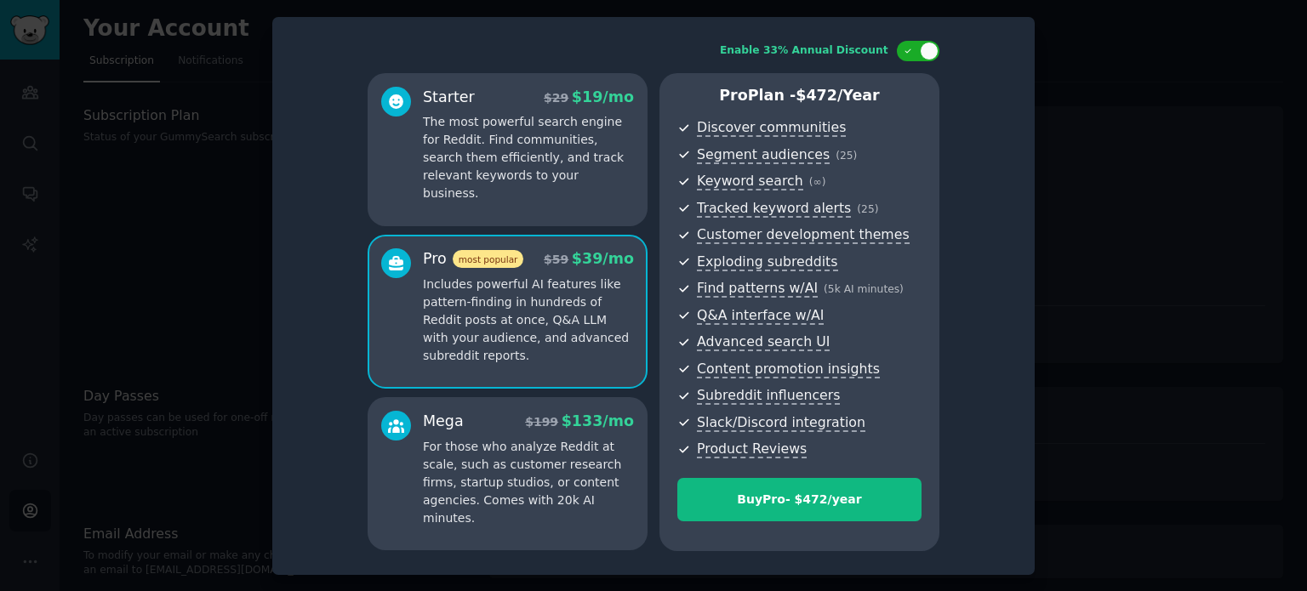
click at [517, 440] on p "For those who analyze Reddit at scale, such as customer research firms, startup…" at bounding box center [528, 482] width 211 height 89
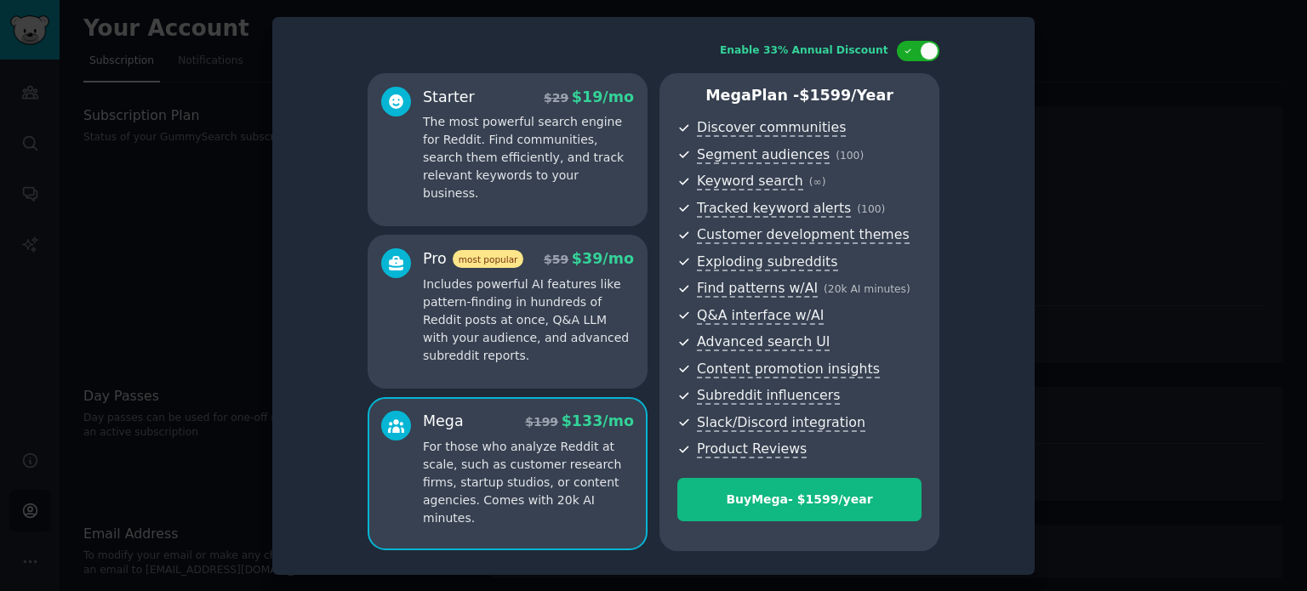
click at [510, 326] on p "Includes powerful AI features like pattern-finding in hundreds of Reddit posts …" at bounding box center [528, 320] width 211 height 89
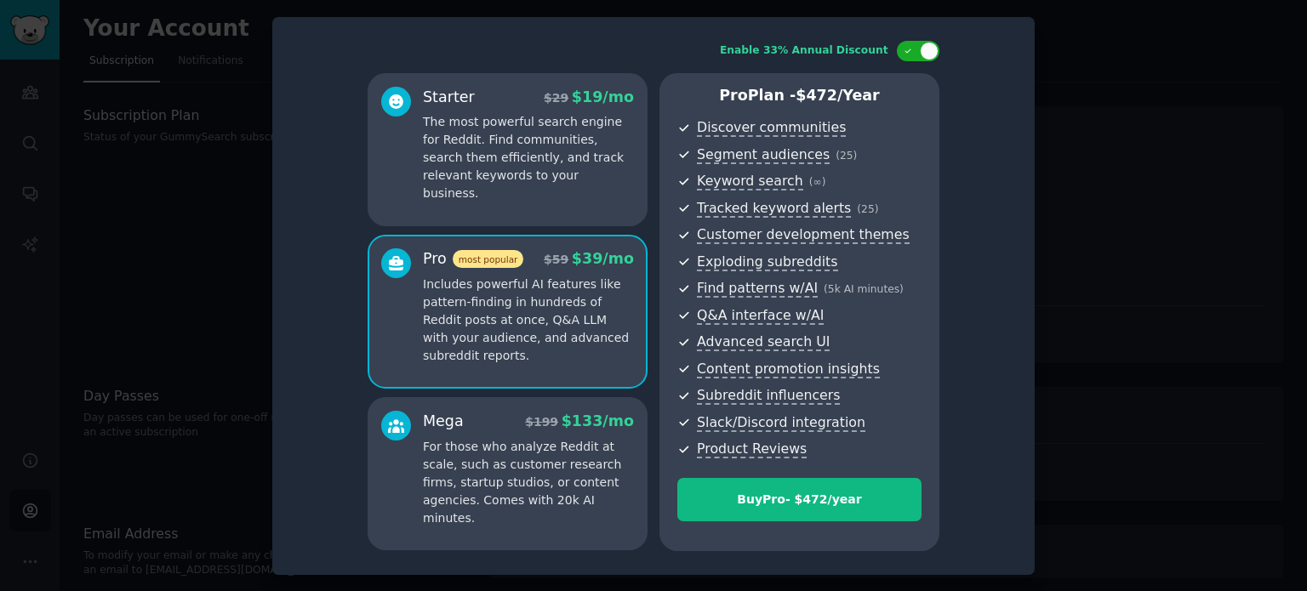
click at [517, 419] on div "Mega $ 199 $ 133 /mo" at bounding box center [528, 421] width 211 height 21
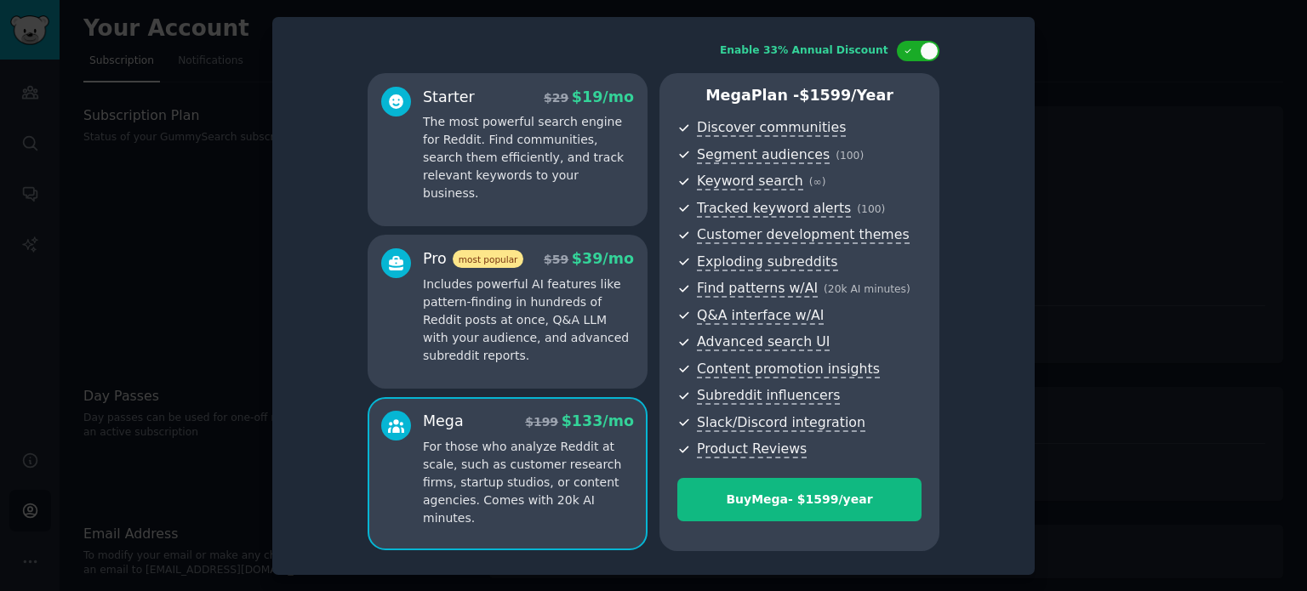
click at [1121, 89] on div at bounding box center [653, 295] width 1307 height 591
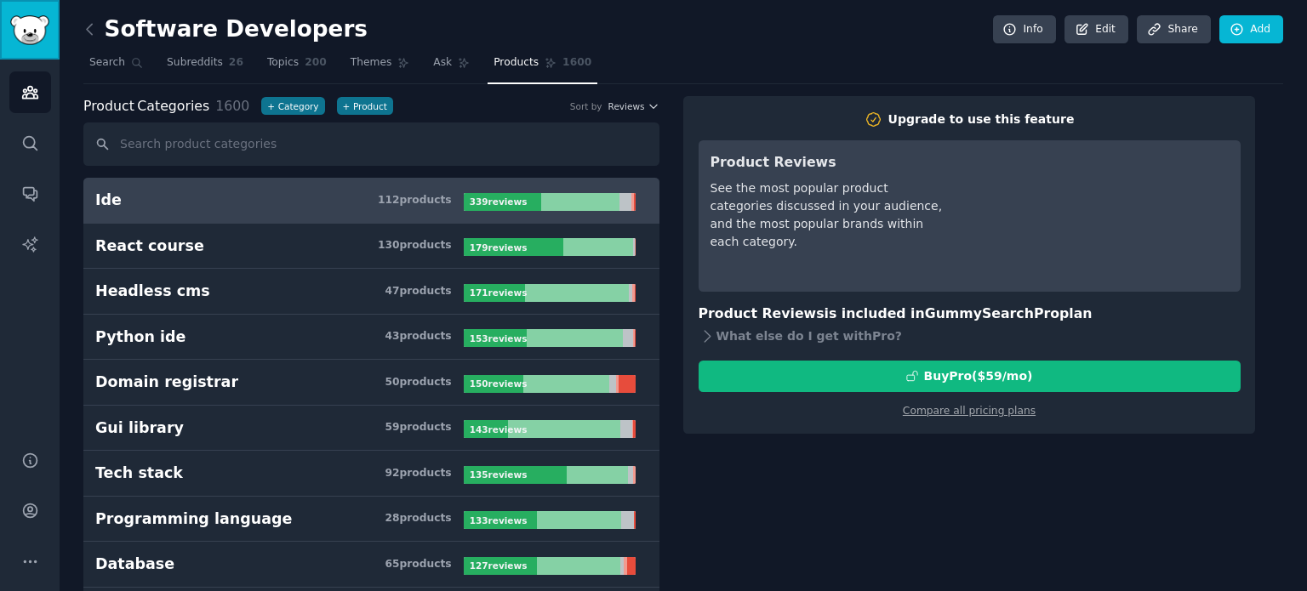
click at [34, 19] on img "Sidebar" at bounding box center [29, 30] width 39 height 30
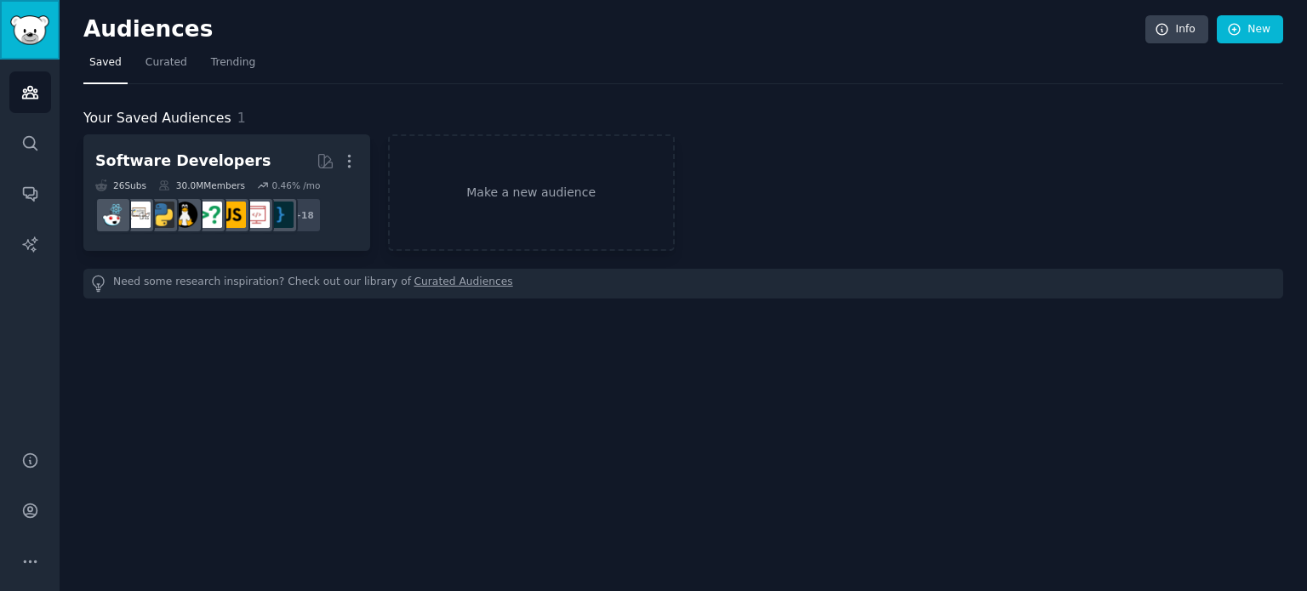
click at [31, 21] on img "Sidebar" at bounding box center [29, 30] width 39 height 30
click at [29, 77] on link "Audiences" at bounding box center [30, 92] width 42 height 42
click at [32, 138] on icon "Sidebar" at bounding box center [30, 143] width 14 height 14
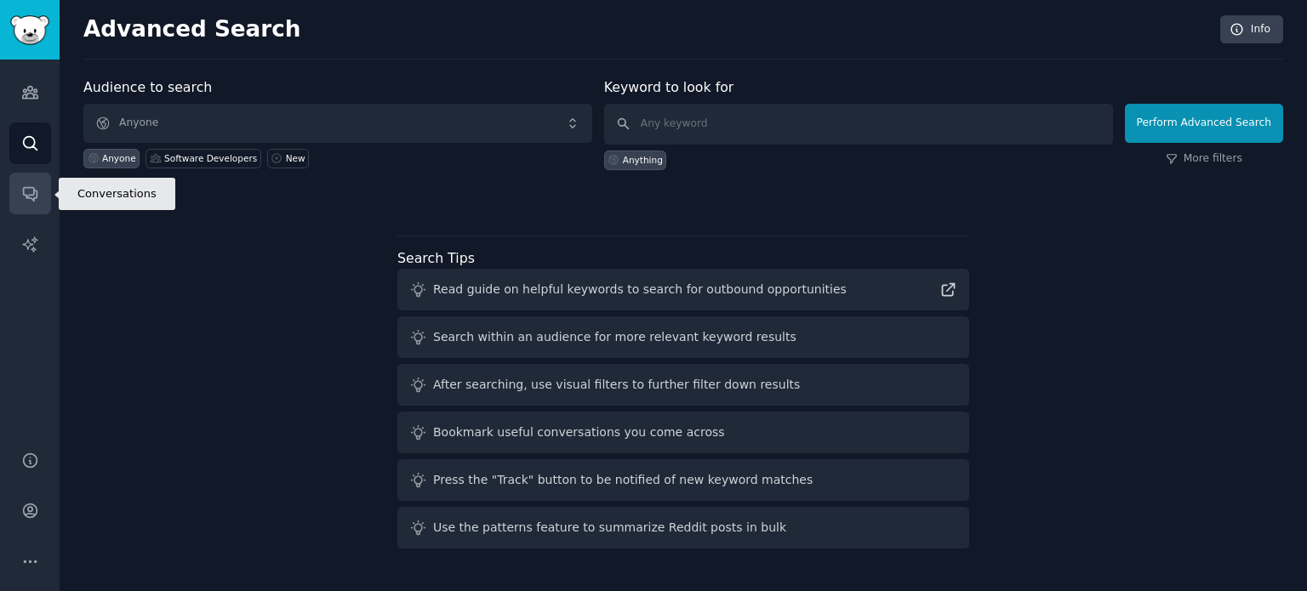
click at [32, 177] on link "Conversations" at bounding box center [30, 194] width 42 height 42
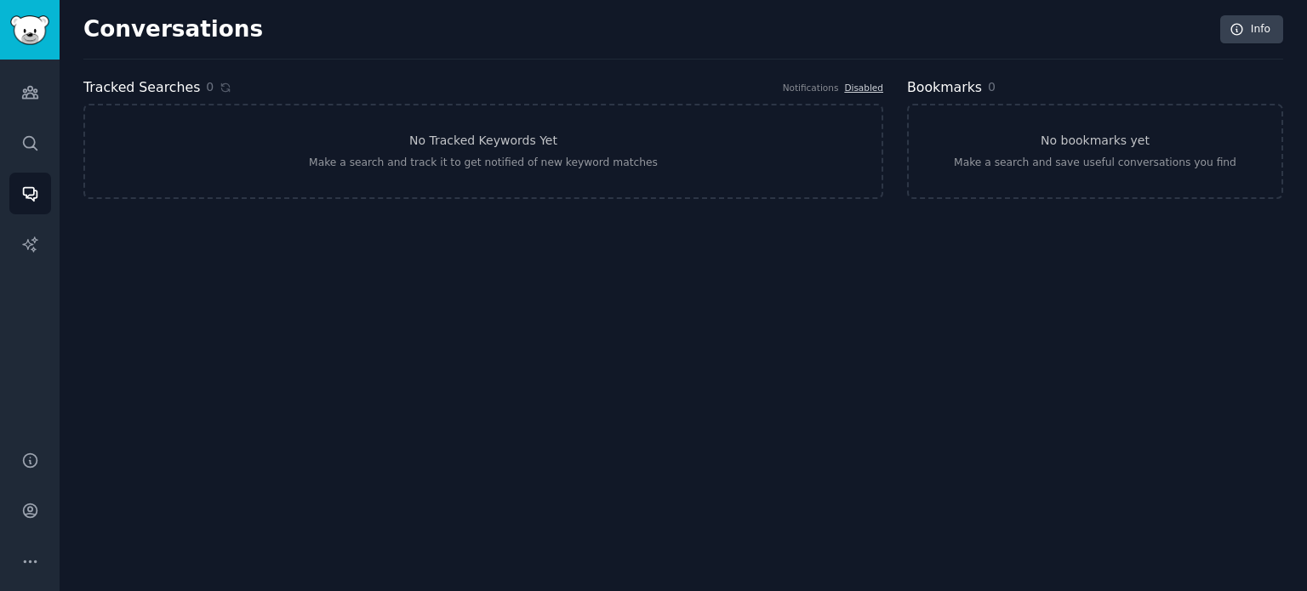
click at [37, 221] on div "Audiences Search Conversations AI Reports" at bounding box center [30, 245] width 60 height 371
click at [36, 237] on icon "Sidebar" at bounding box center [30, 245] width 18 height 18
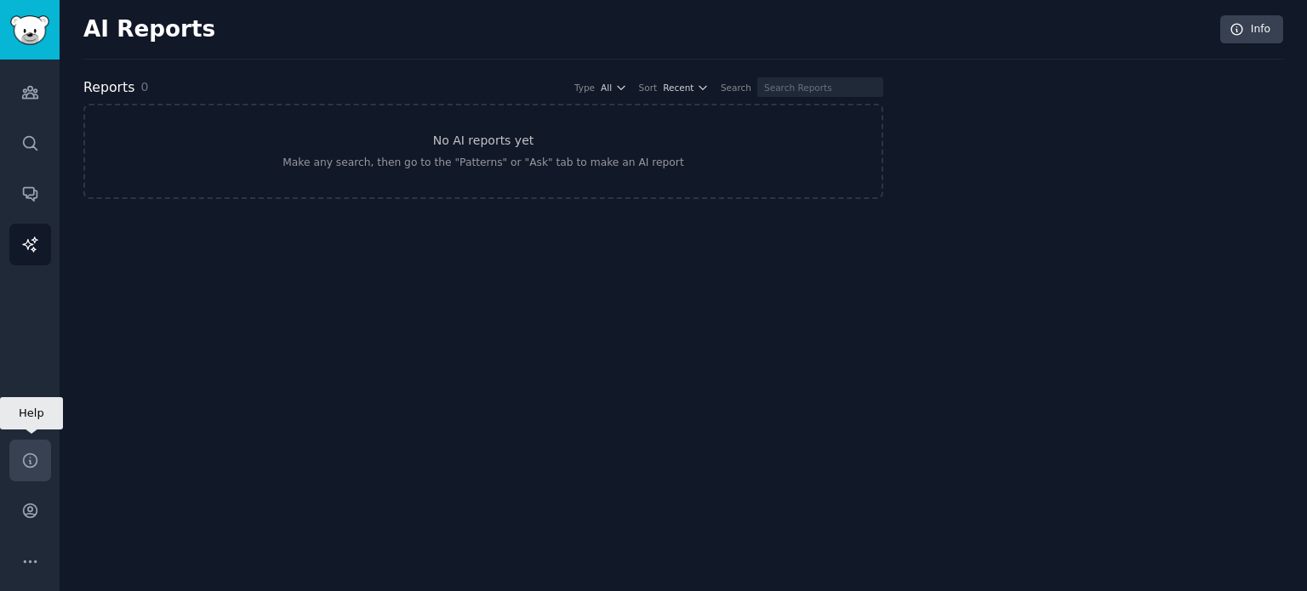
click at [41, 448] on link "Help" at bounding box center [30, 461] width 42 height 42
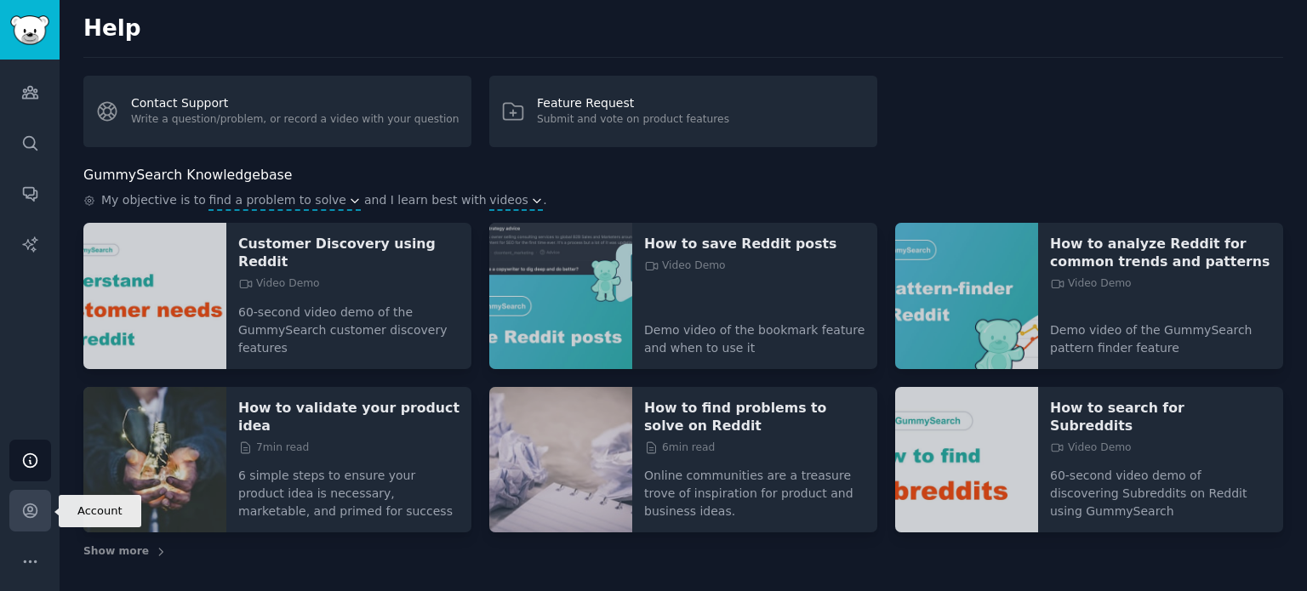
click at [32, 504] on icon "Sidebar" at bounding box center [30, 511] width 18 height 18
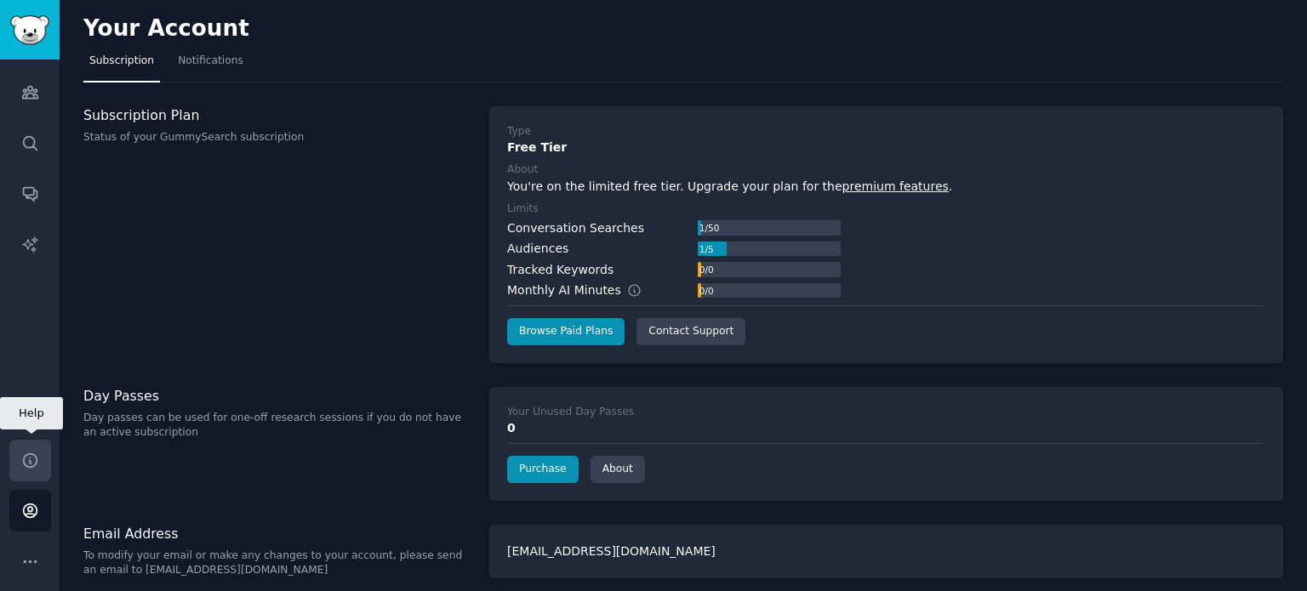
click at [29, 476] on link "Help" at bounding box center [30, 461] width 42 height 42
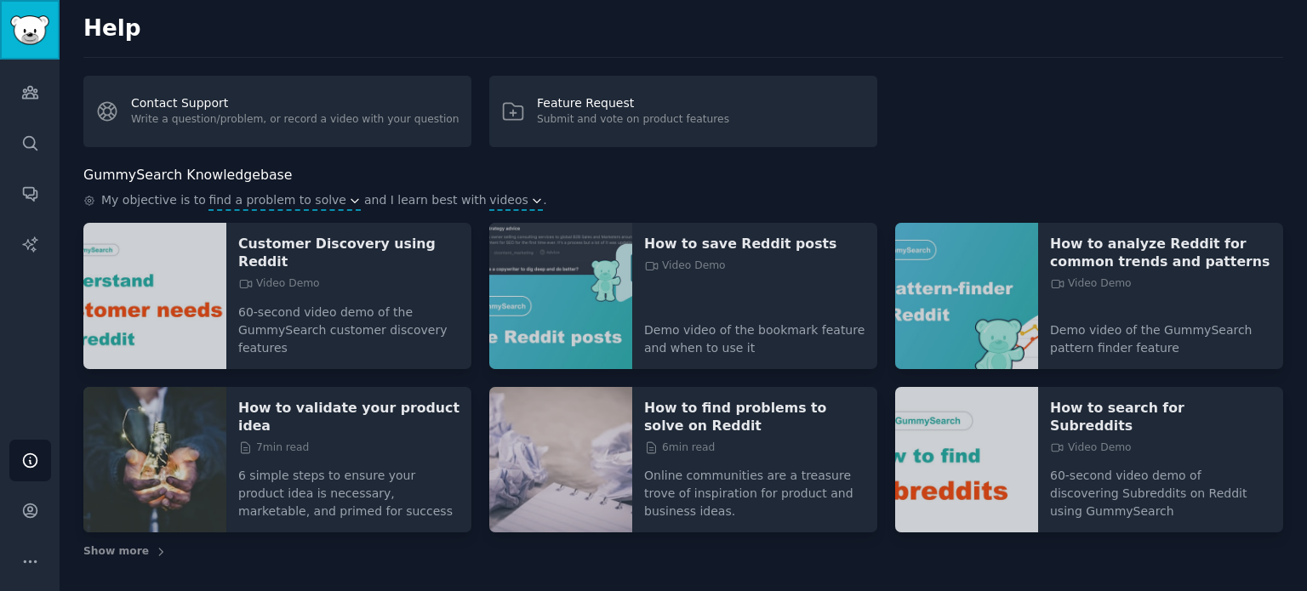
click at [28, 15] on img "Sidebar" at bounding box center [29, 30] width 39 height 30
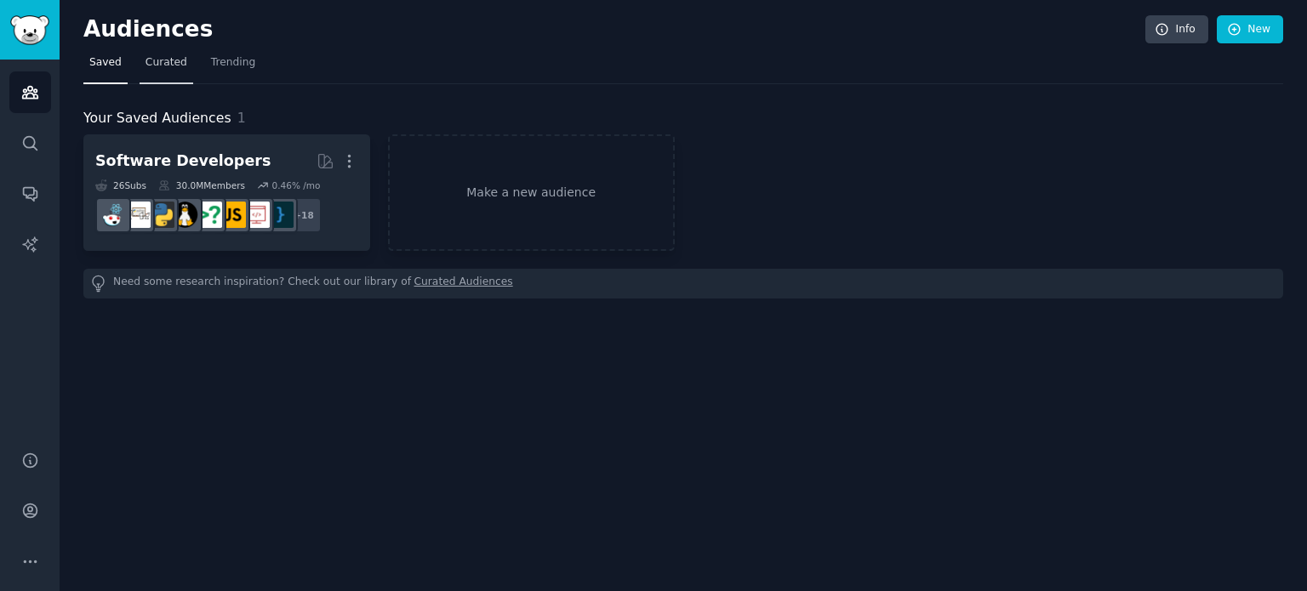
click at [164, 64] on span "Curated" at bounding box center [166, 62] width 42 height 15
